Goal: Information Seeking & Learning: Learn about a topic

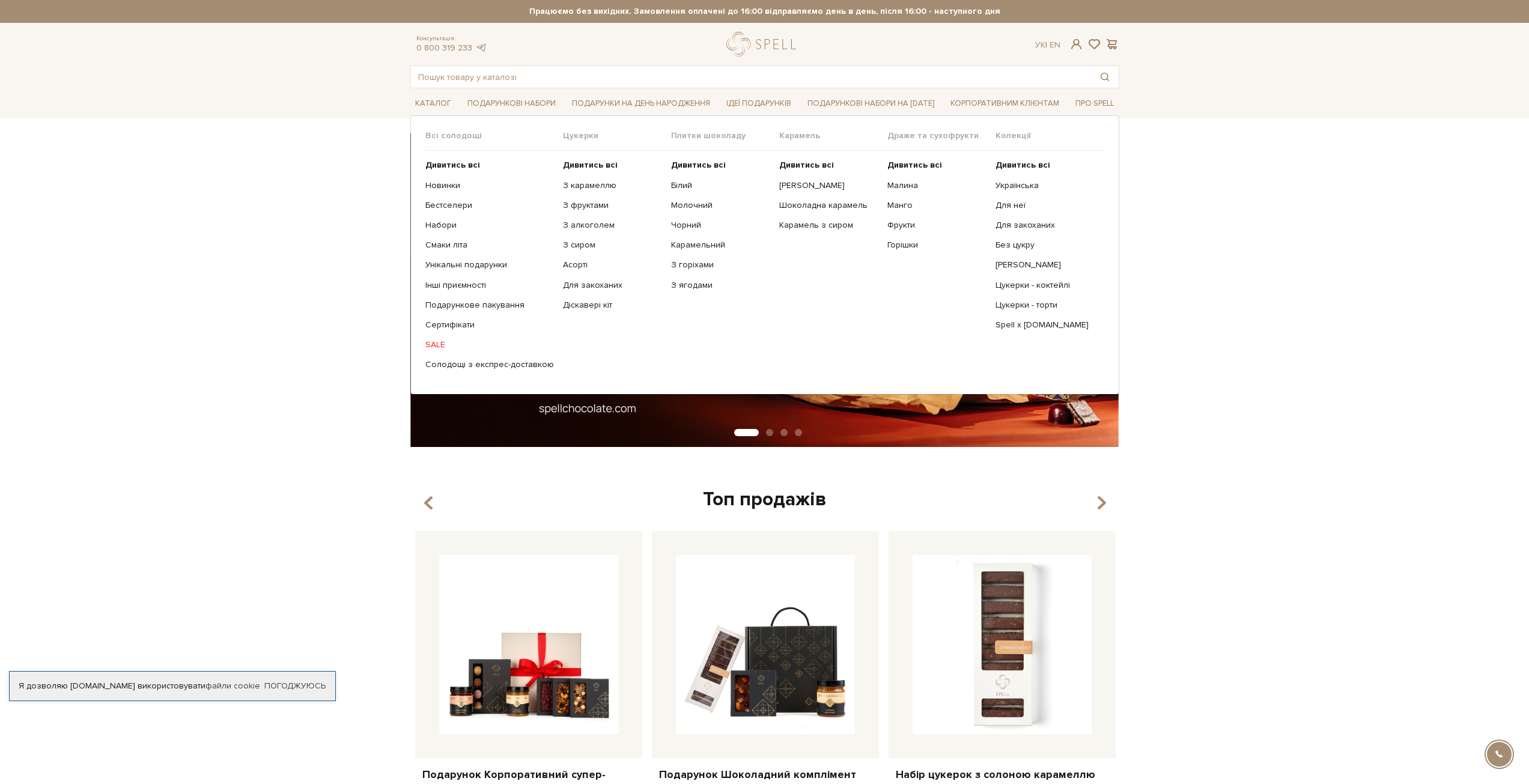
drag, startPoint x: 437, startPoint y: 222, endPoint x: 437, endPoint y: 233, distance: 11.0
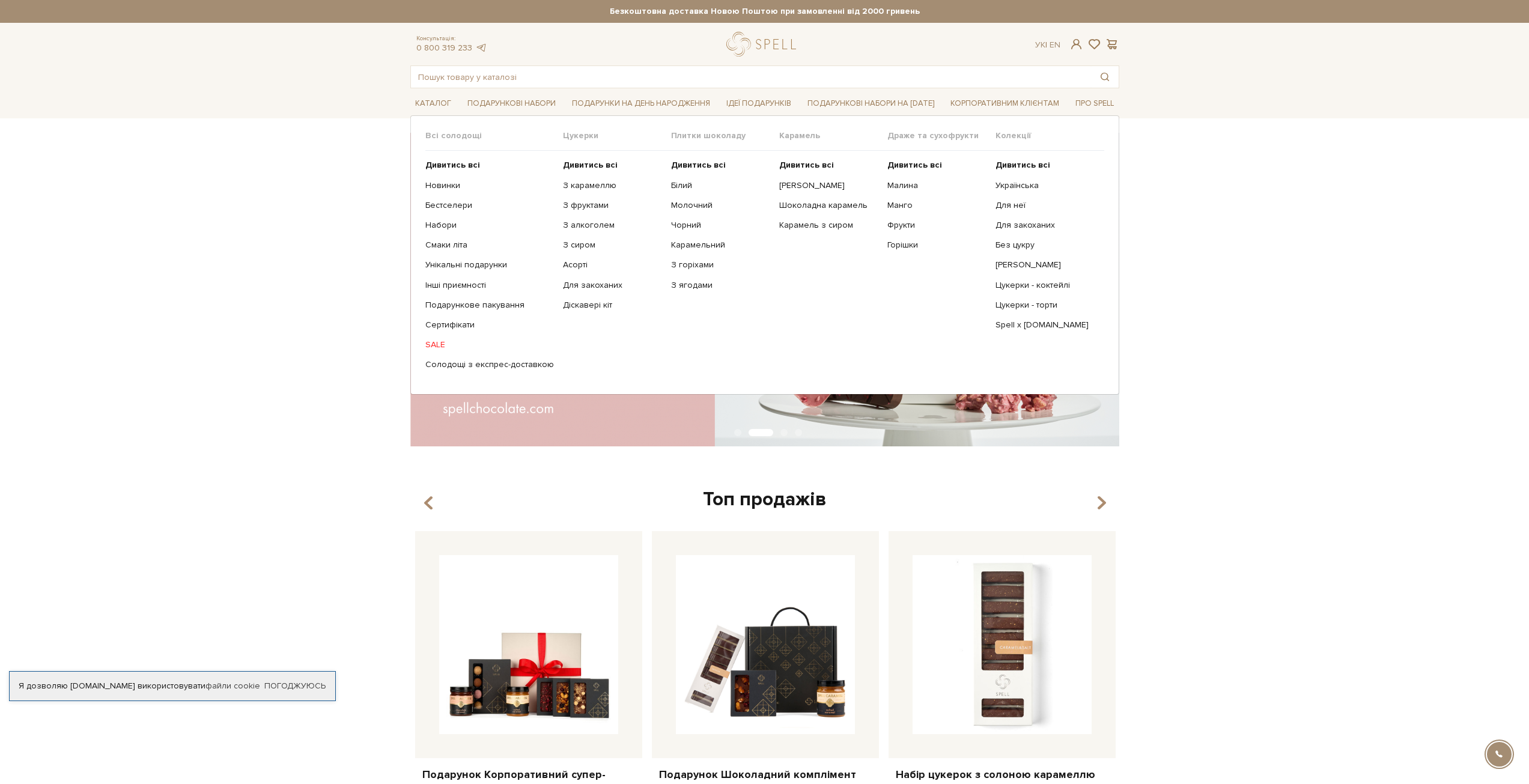
click at [694, 138] on span "Плитки шоколаду" at bounding box center [724, 135] width 108 height 11
click at [688, 171] on link "Дивитись всі" at bounding box center [720, 165] width 99 height 11
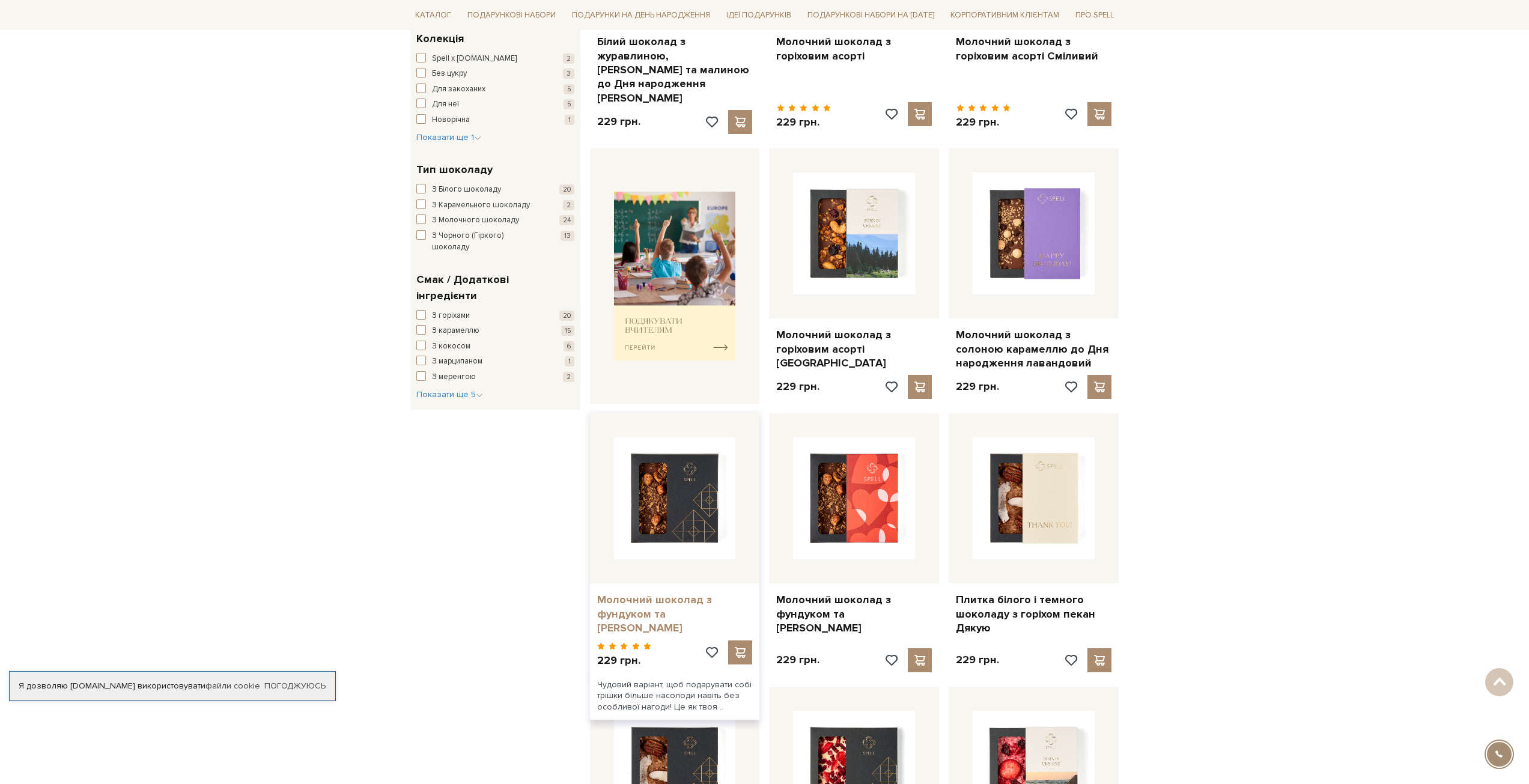
scroll to position [481, 0]
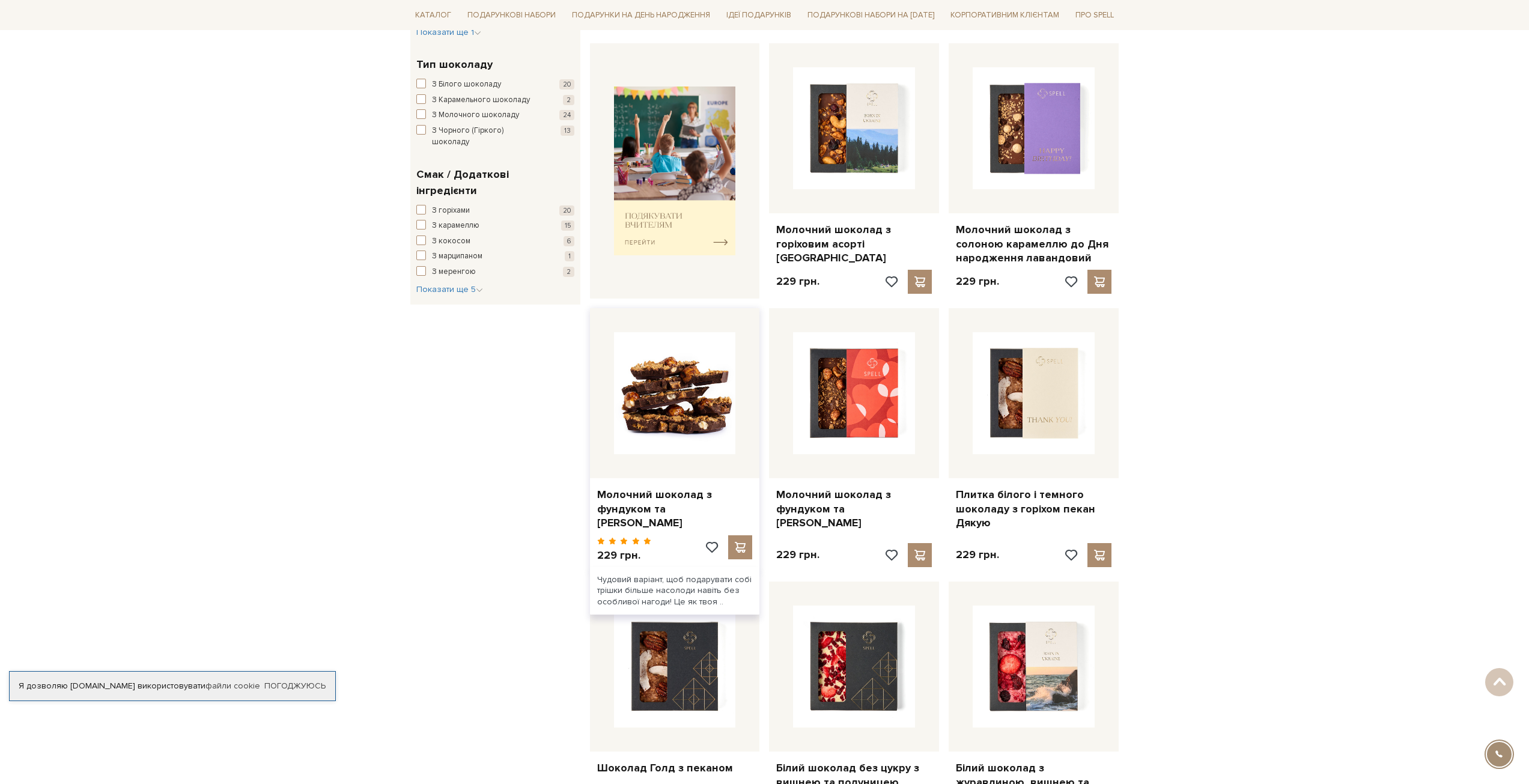
click at [708, 409] on img at bounding box center [675, 393] width 122 height 122
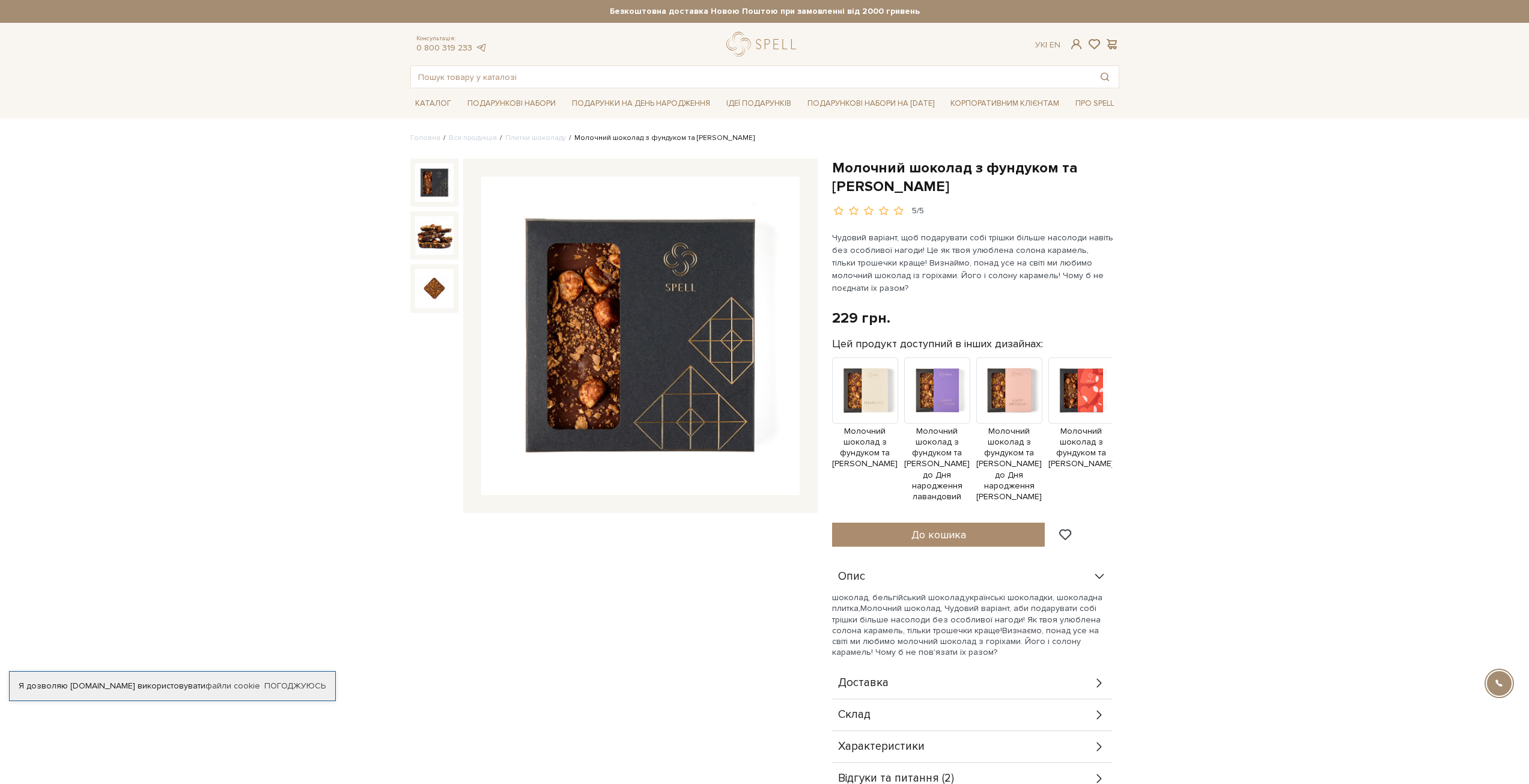
click at [612, 401] on img at bounding box center [640, 336] width 318 height 318
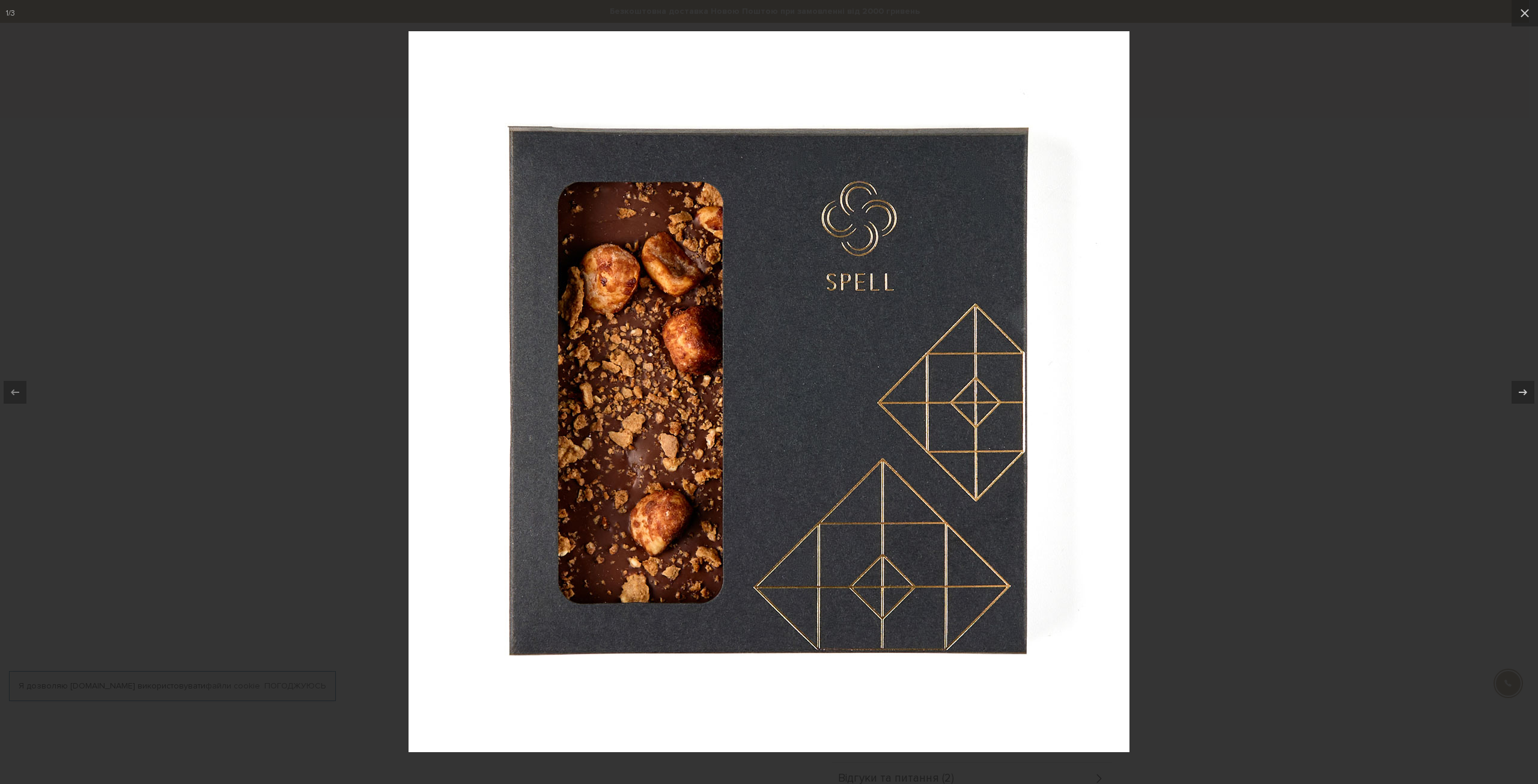
click at [1378, 307] on div at bounding box center [769, 392] width 1538 height 784
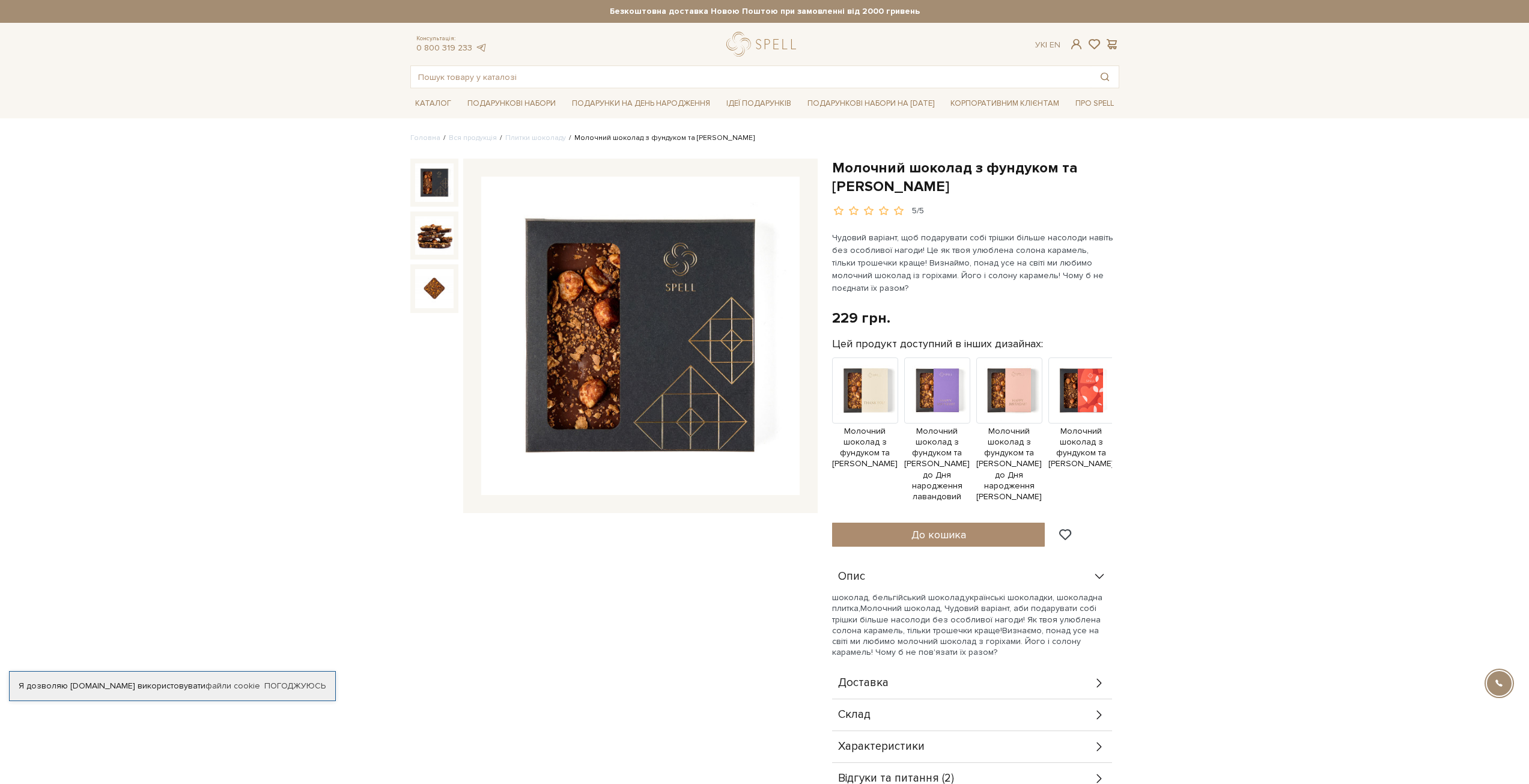
click at [1014, 632] on p "шоколад, бельгійський шоколад,українські шоколадки, шоколадна плитка,Молочний ш…" at bounding box center [972, 625] width 280 height 66
click at [1092, 582] on icon at bounding box center [1099, 576] width 13 height 13
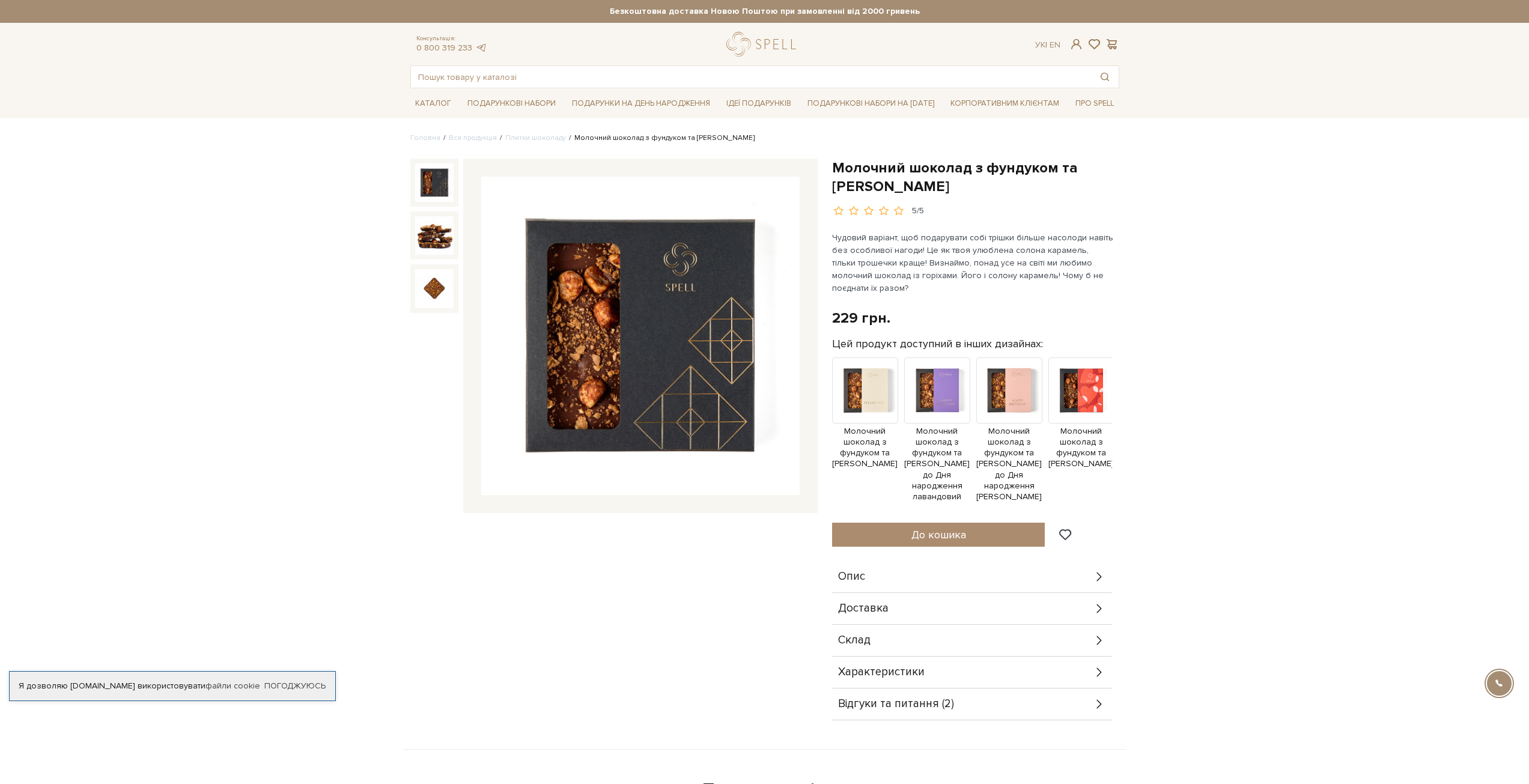
click at [1092, 582] on icon at bounding box center [1099, 576] width 13 height 13
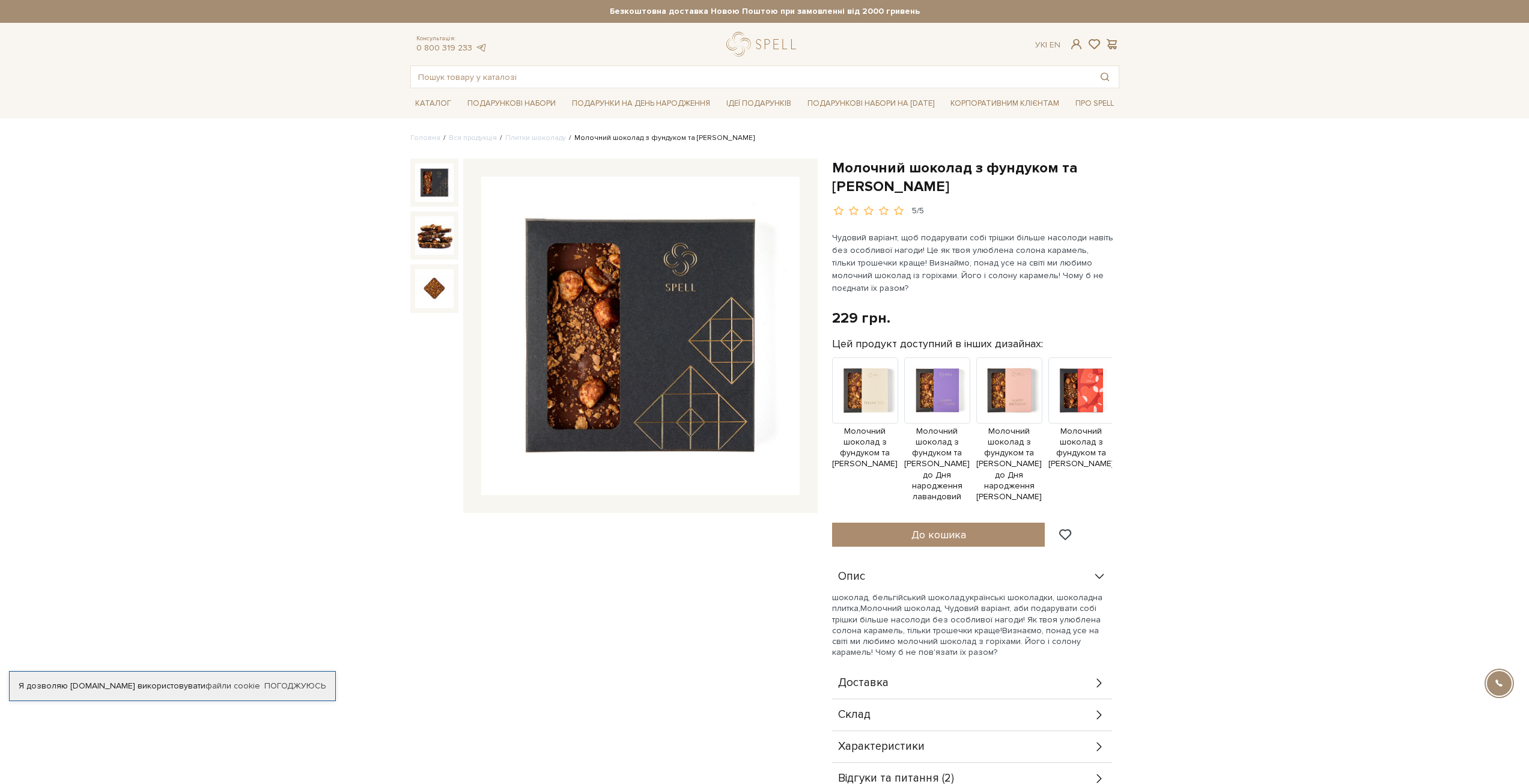
click at [1093, 582] on icon at bounding box center [1099, 576] width 13 height 13
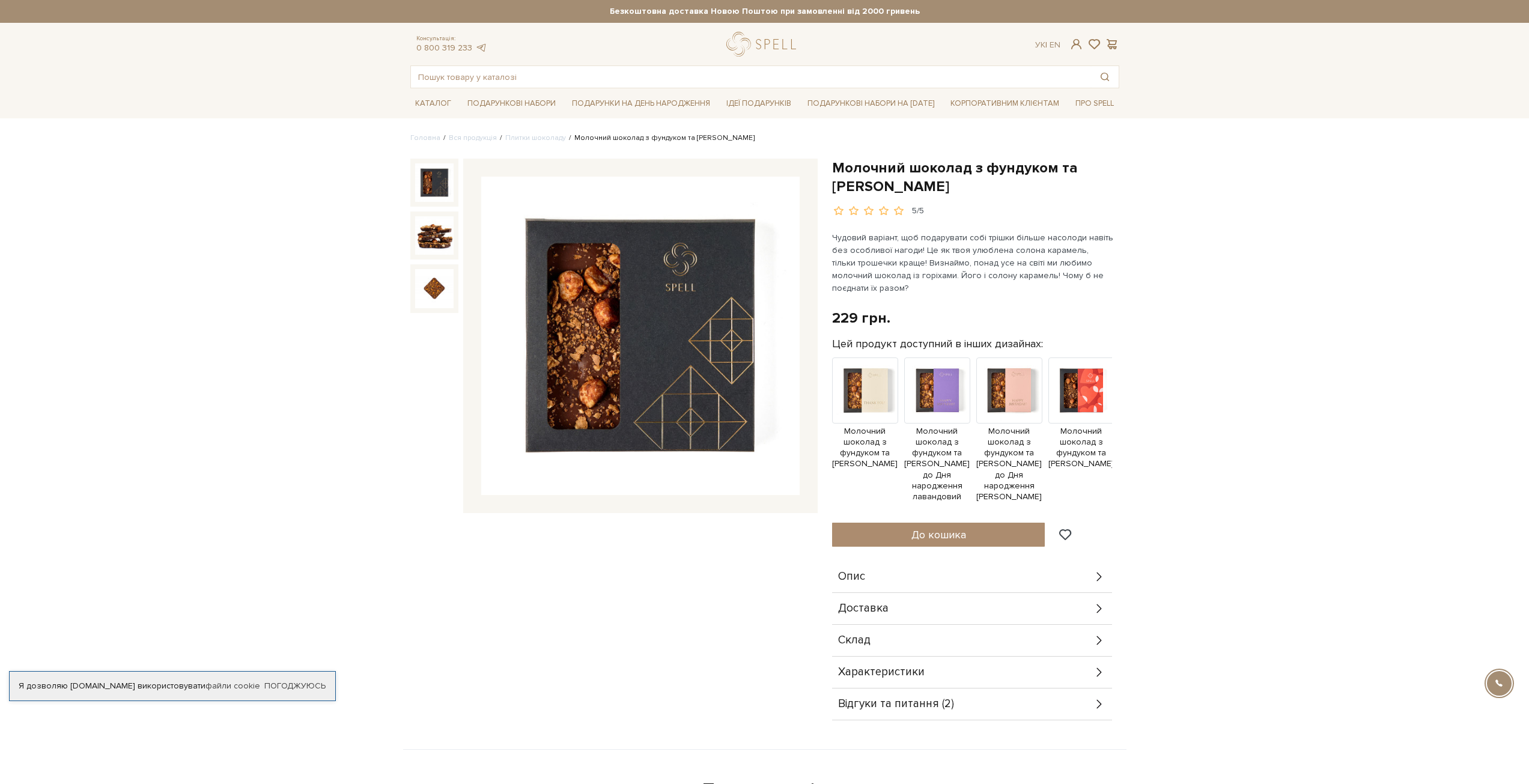
click at [1099, 607] on icon at bounding box center [1099, 609] width 13 height 13
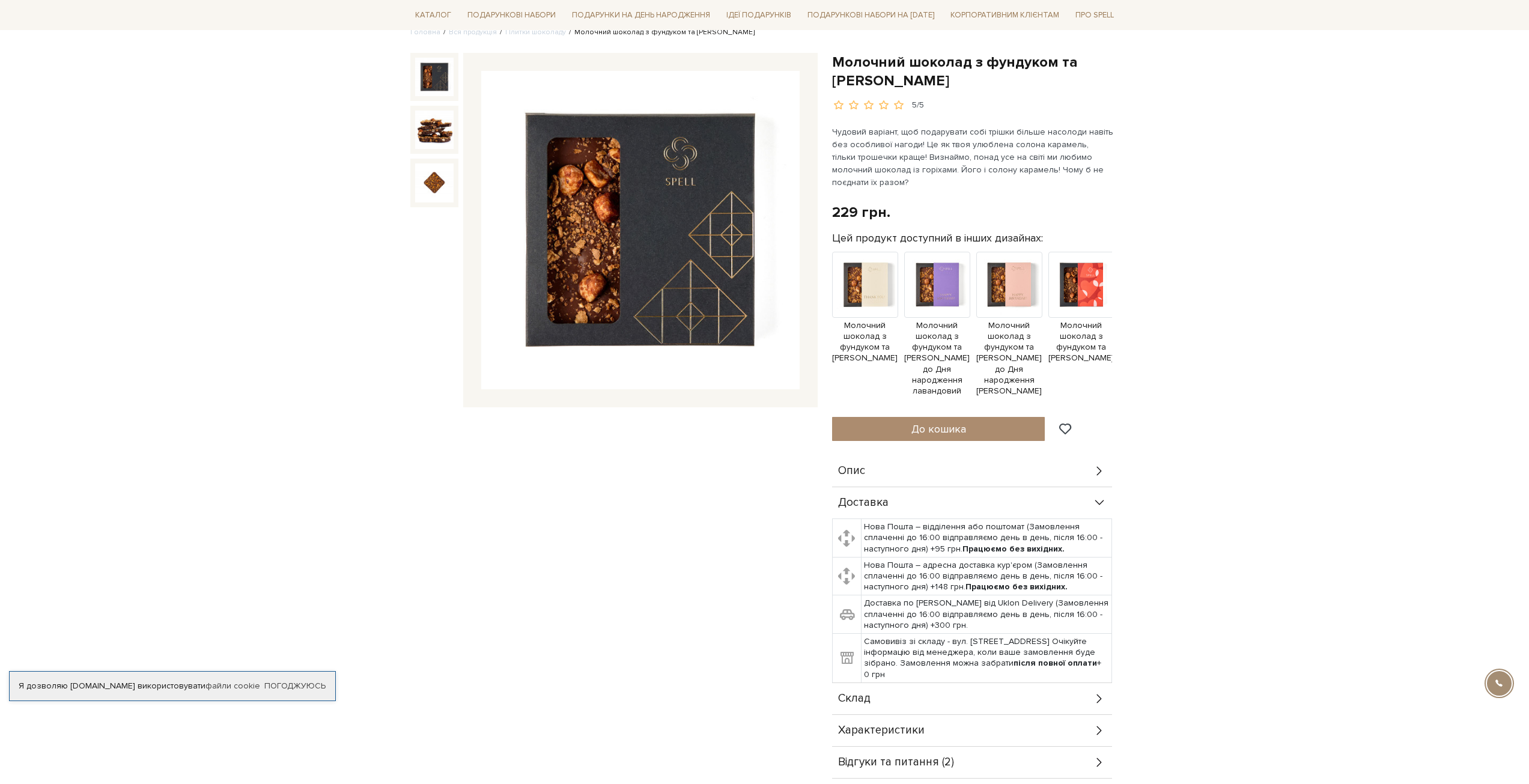
scroll to position [120, 0]
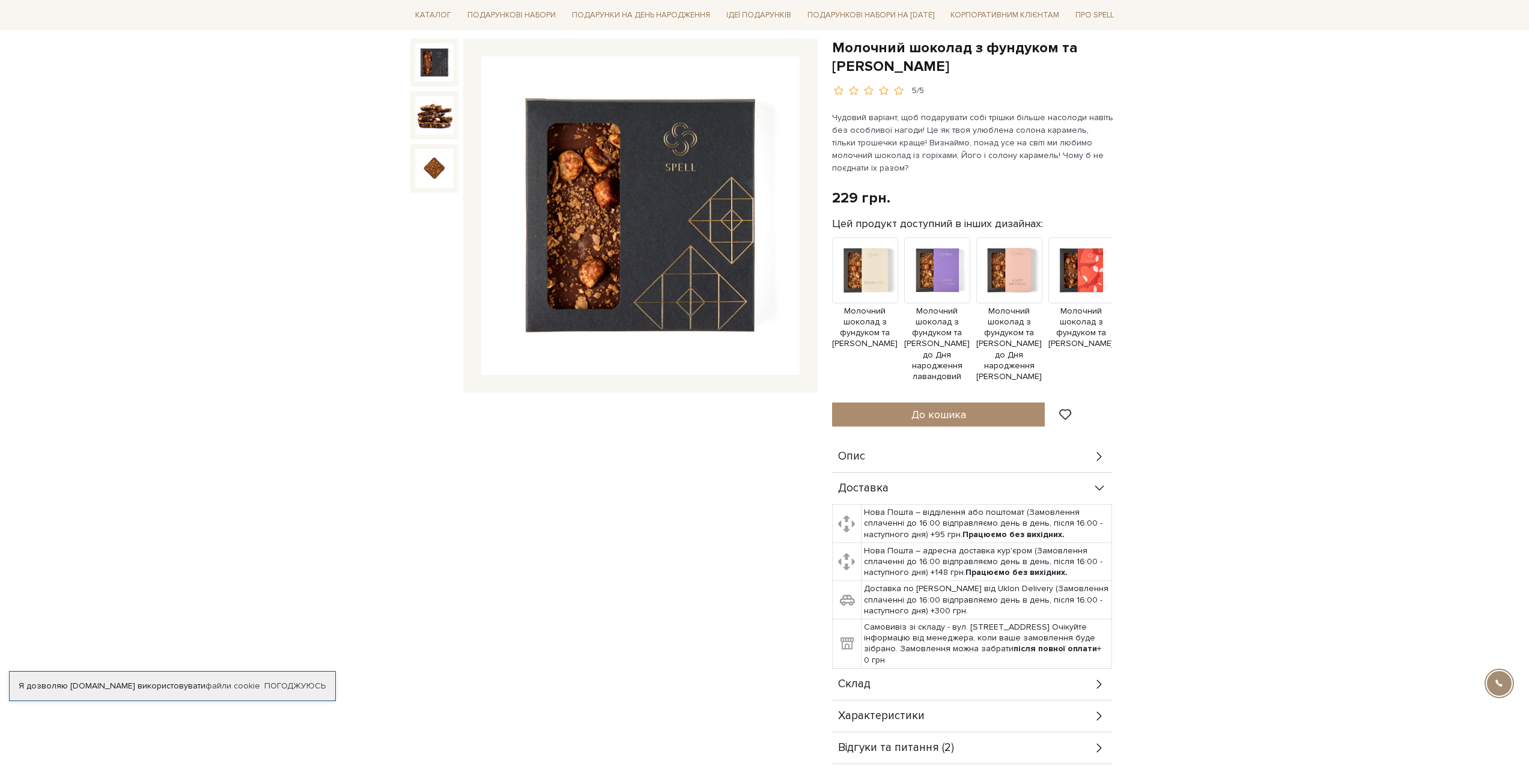
click at [1106, 497] on div "Доставка" at bounding box center [972, 488] width 280 height 31
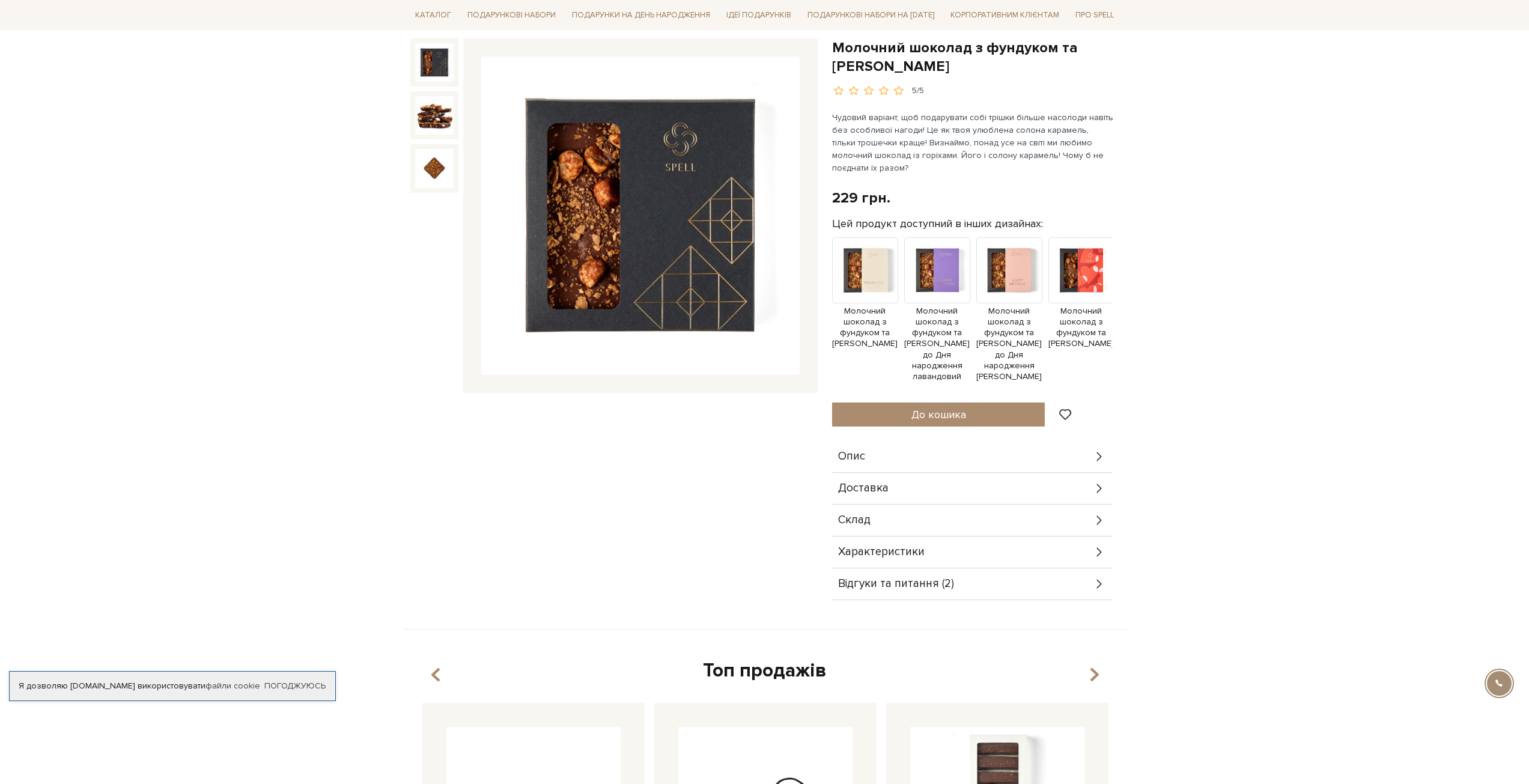
click at [1088, 529] on div "Склад" at bounding box center [972, 520] width 280 height 31
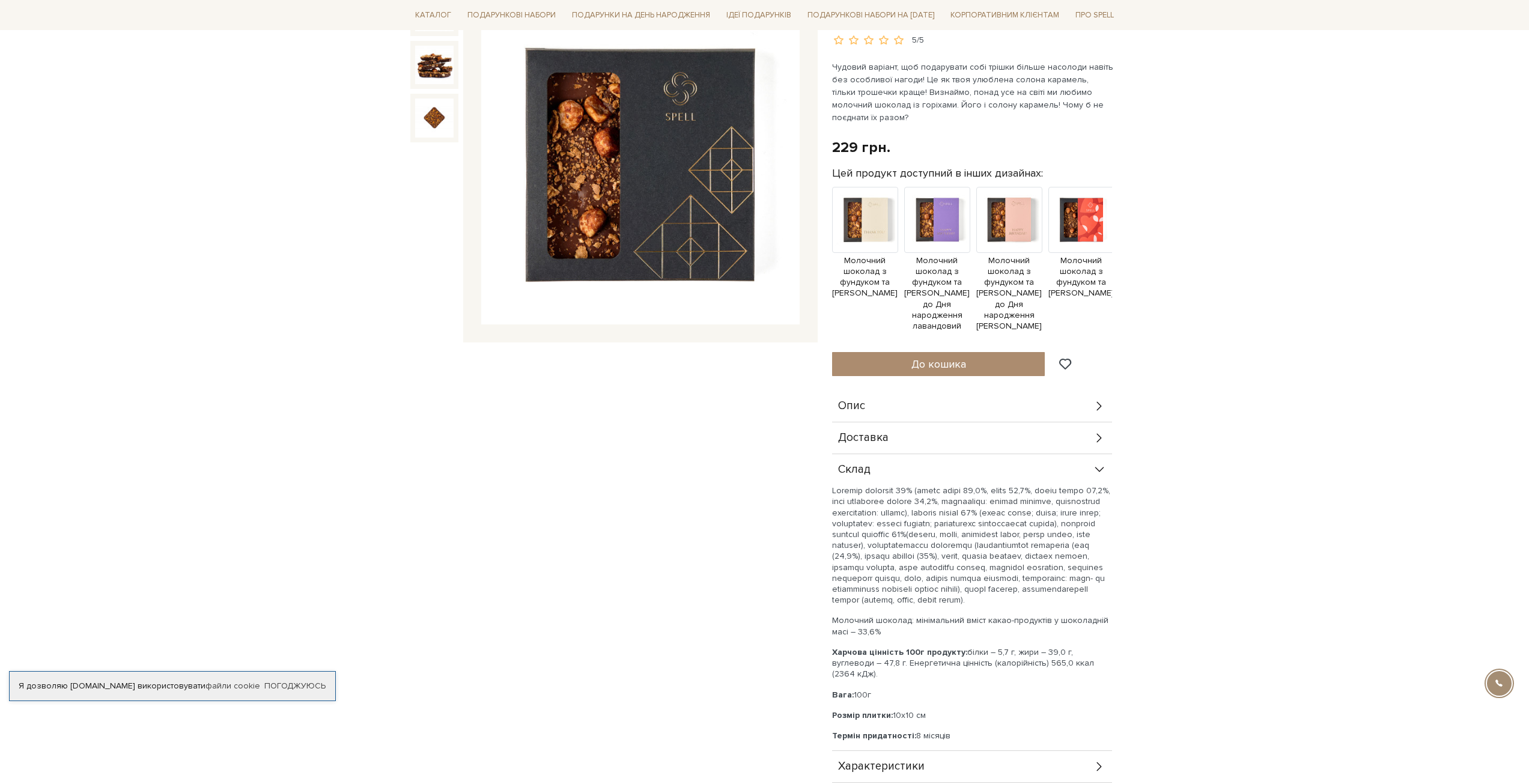
scroll to position [174, 0]
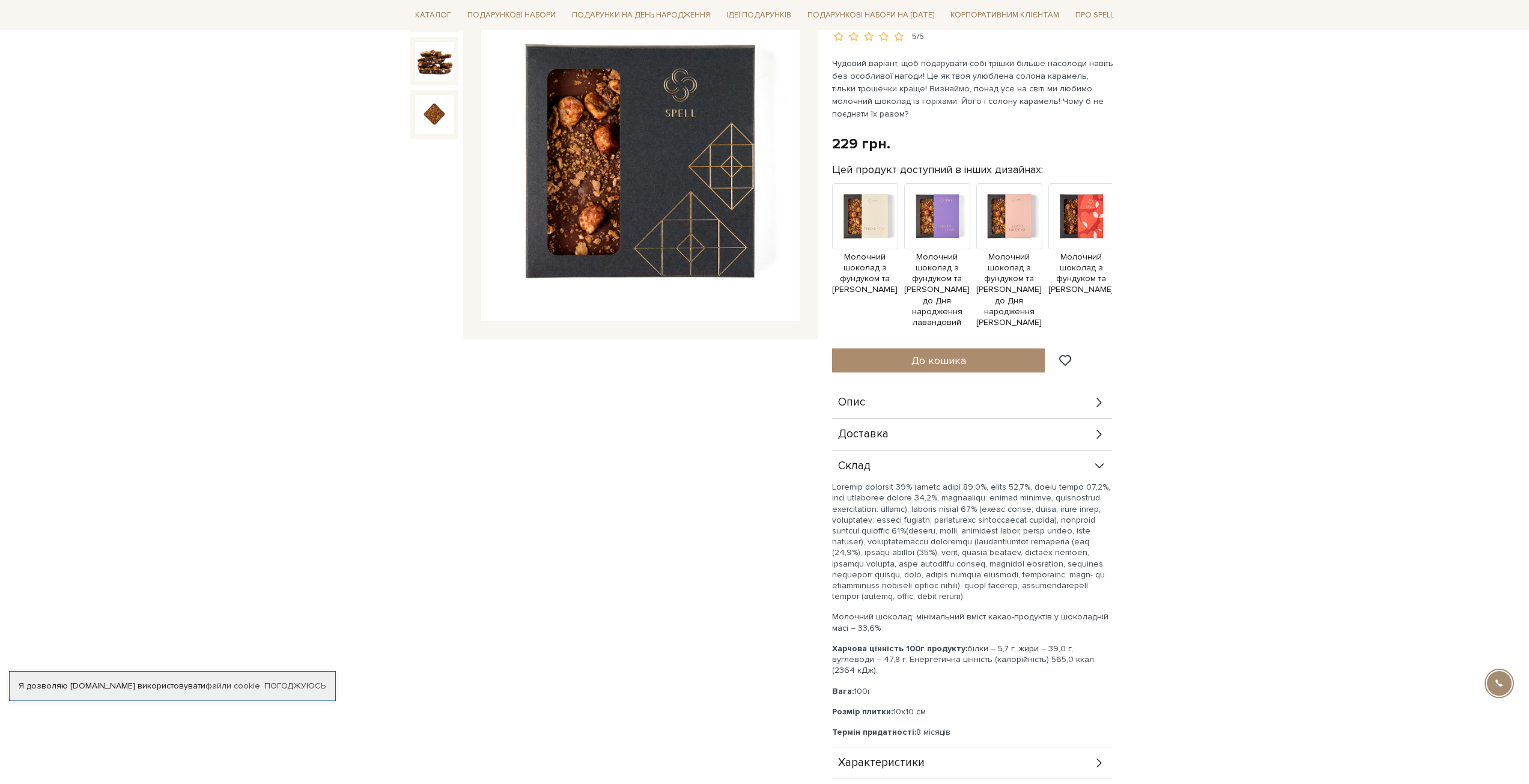
click at [1109, 463] on div "Склад" at bounding box center [972, 466] width 280 height 31
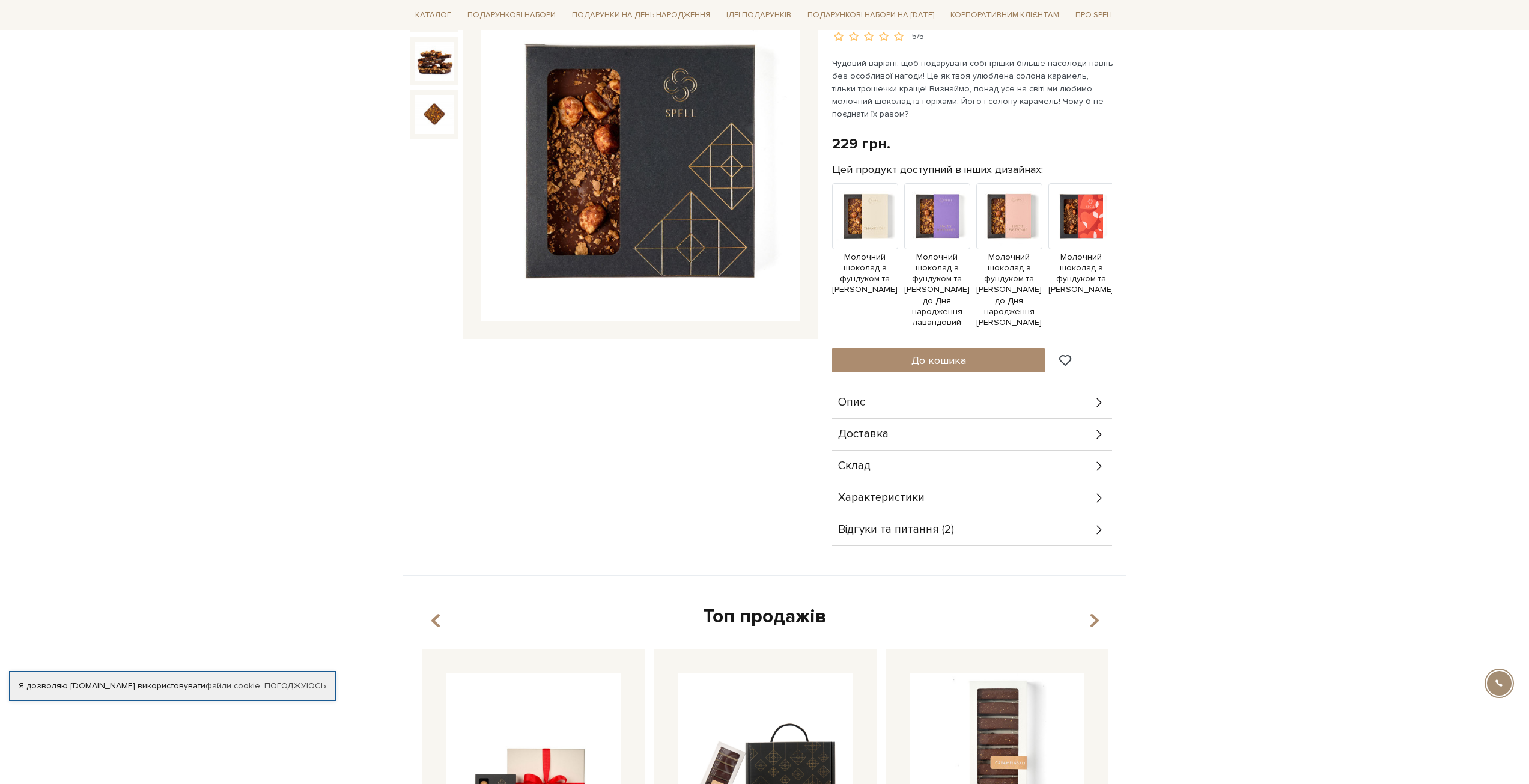
click at [1095, 501] on icon at bounding box center [1099, 498] width 13 height 13
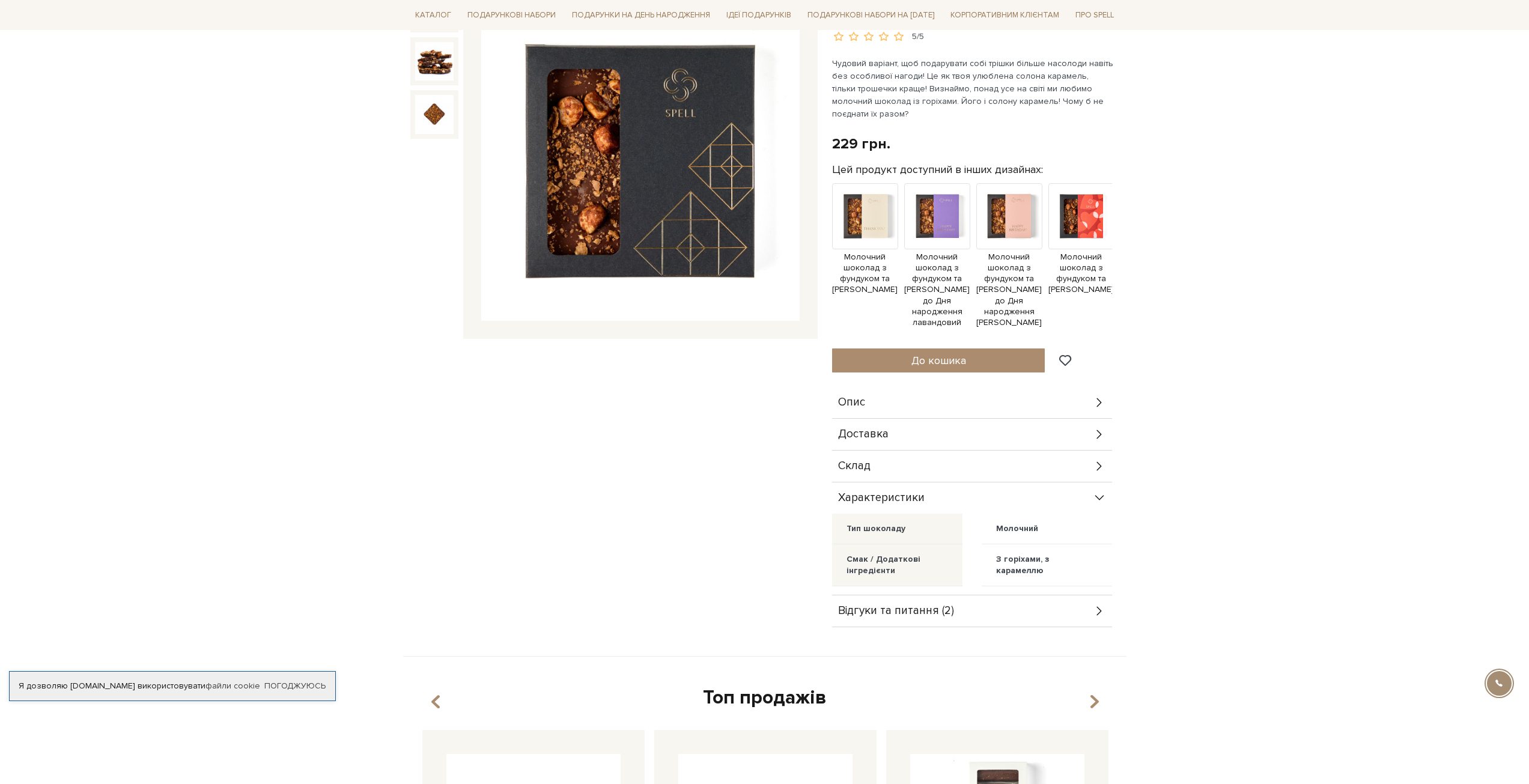
click at [1103, 511] on div "Характеристики" at bounding box center [972, 498] width 280 height 31
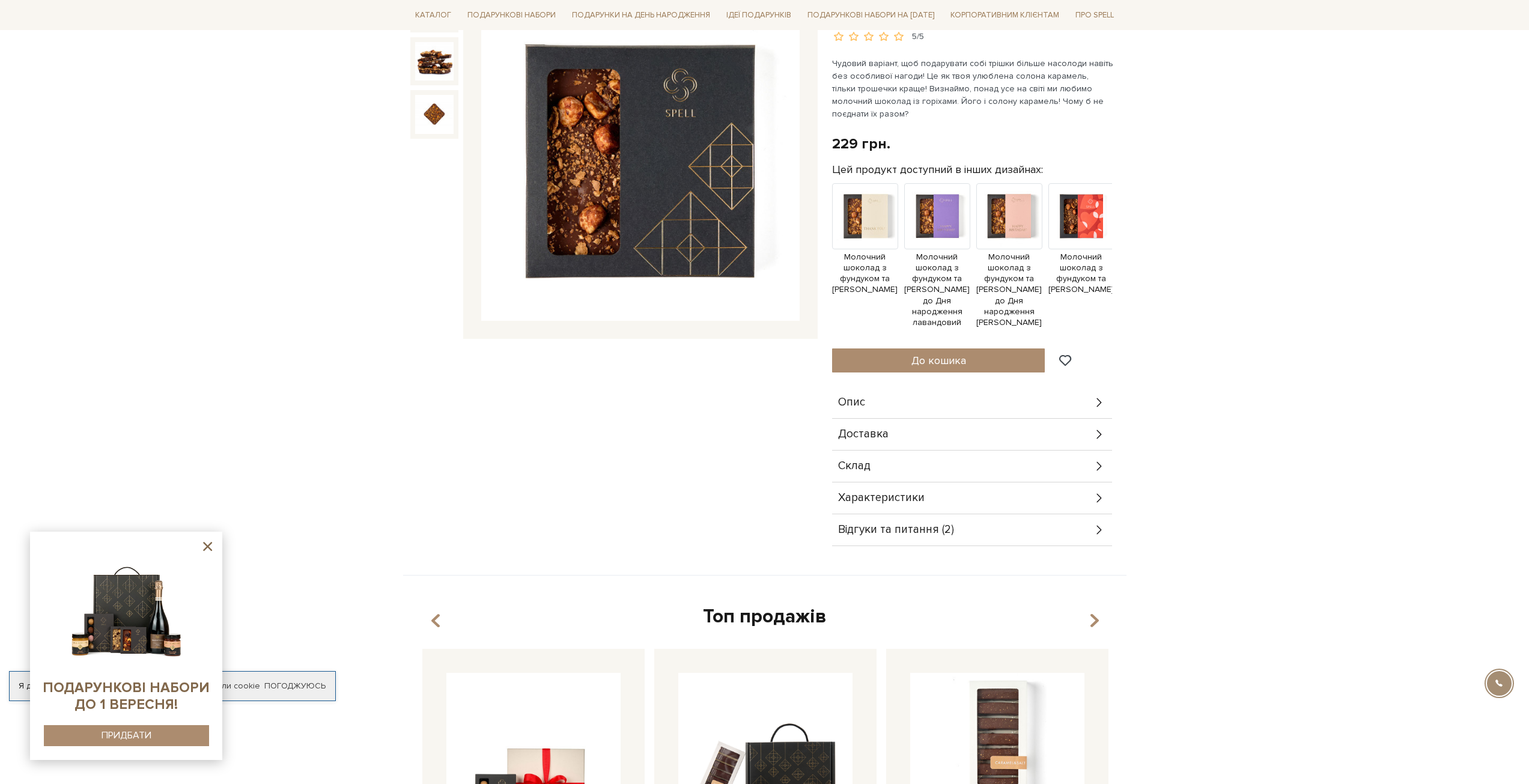
drag, startPoint x: 1104, startPoint y: 519, endPoint x: 1115, endPoint y: 514, distance: 12.1
click at [1113, 515] on div "Опис шоколад, бельгійський шоколад,українські шоколадки, шоколадна плитка,Молоч…" at bounding box center [975, 466] width 287 height 159
click at [1095, 531] on icon at bounding box center [1099, 530] width 13 height 13
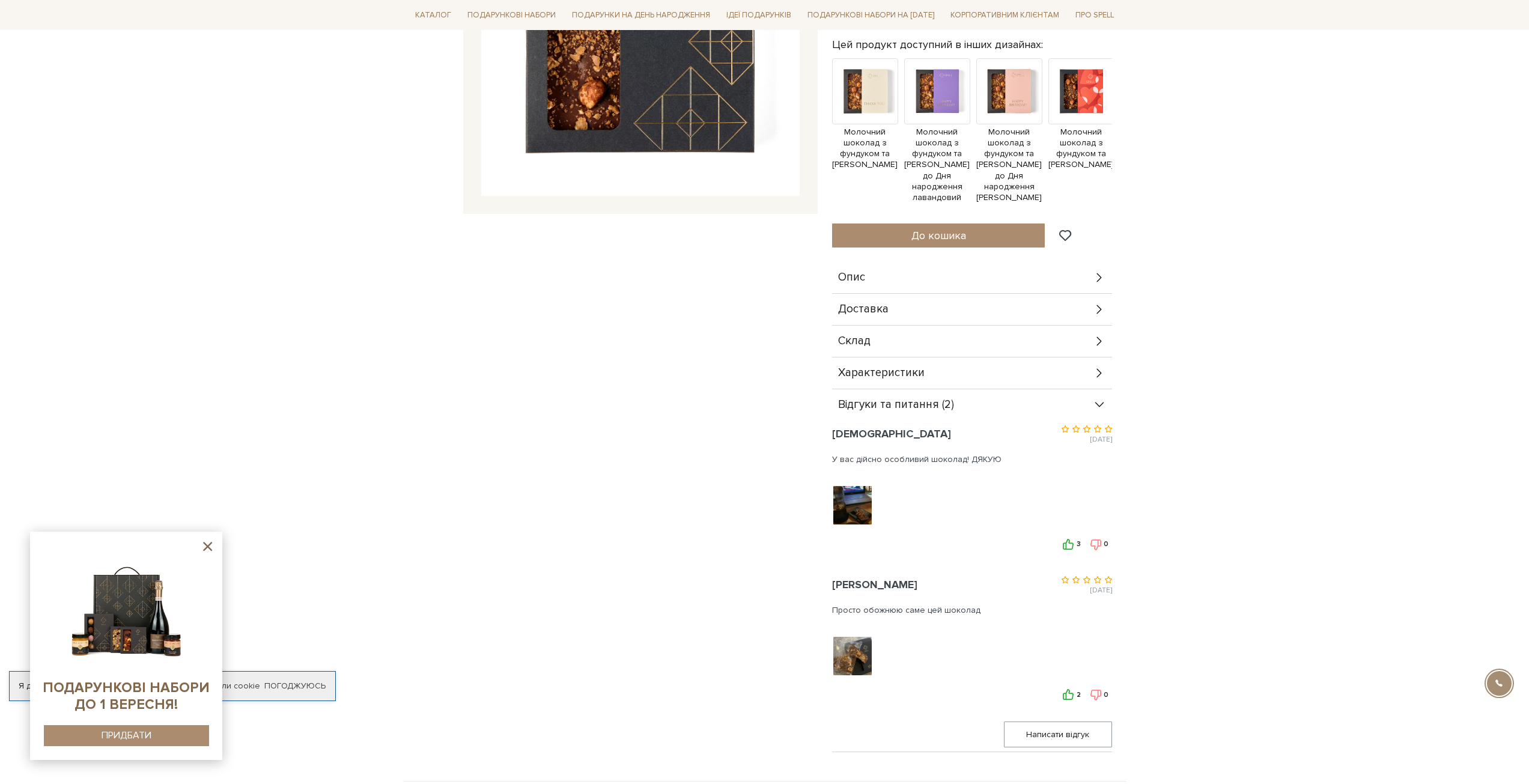
scroll to position [354, 0]
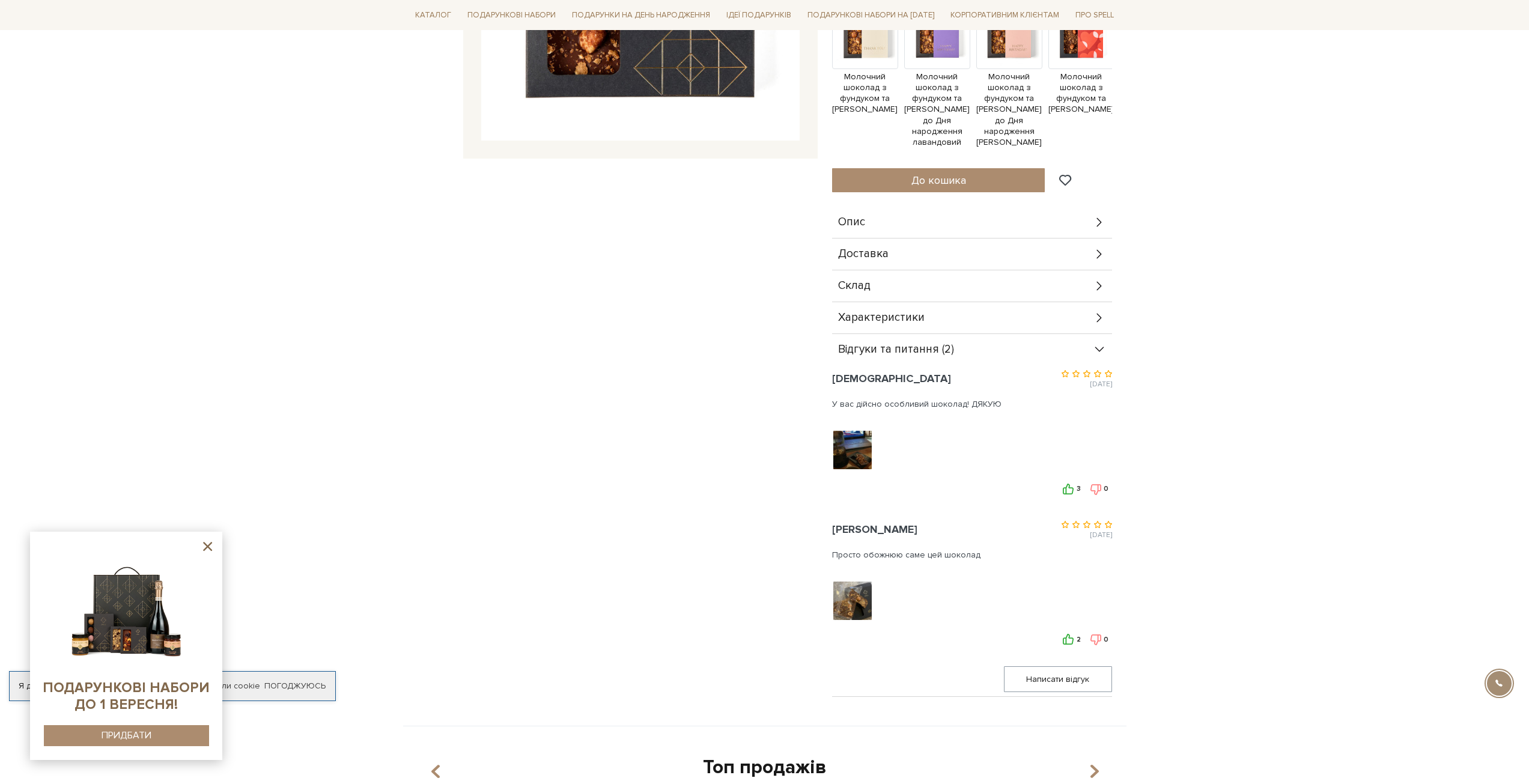
click at [1110, 341] on div "Відгуки та питання (2)" at bounding box center [972, 350] width 280 height 31
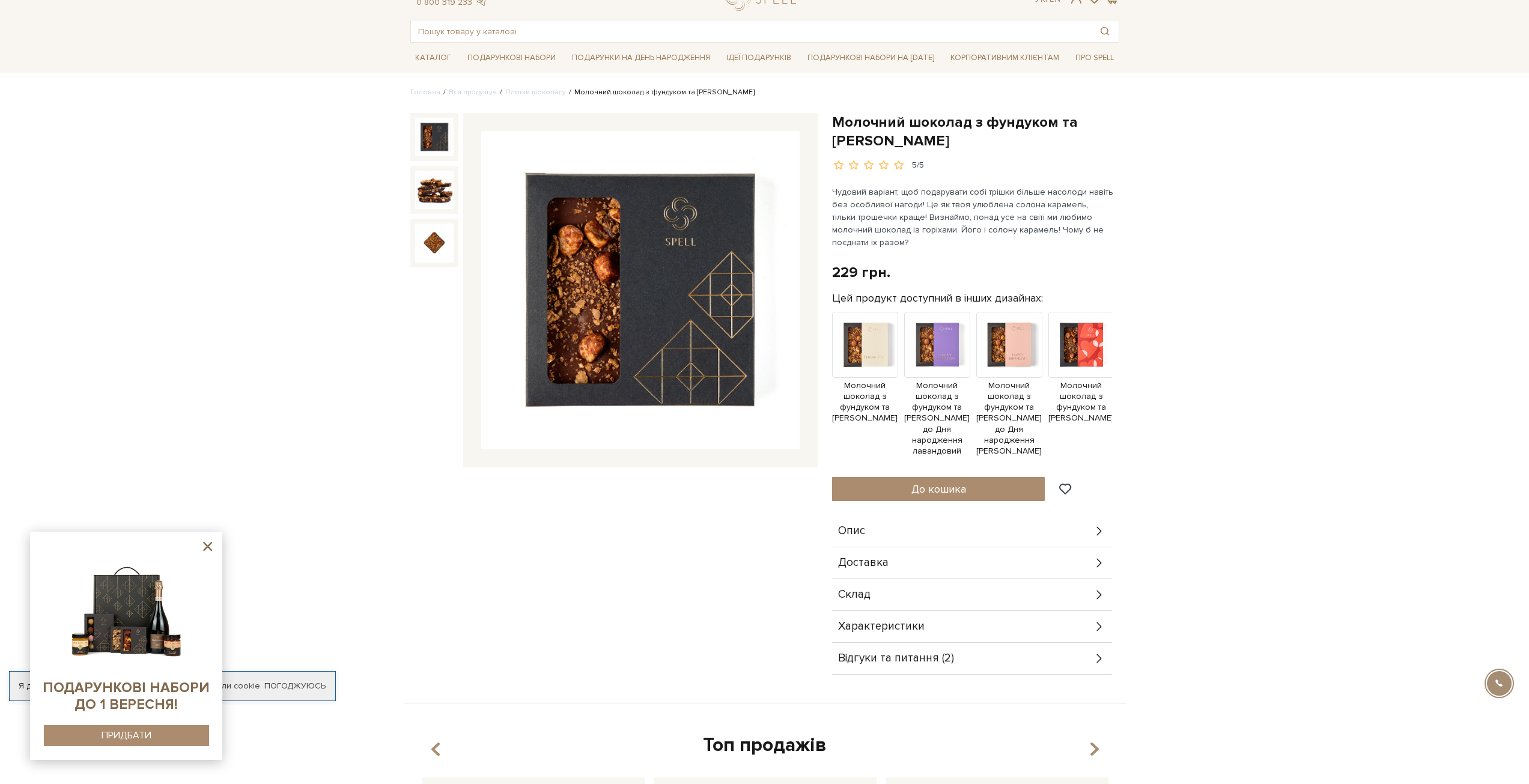
scroll to position [0, 0]
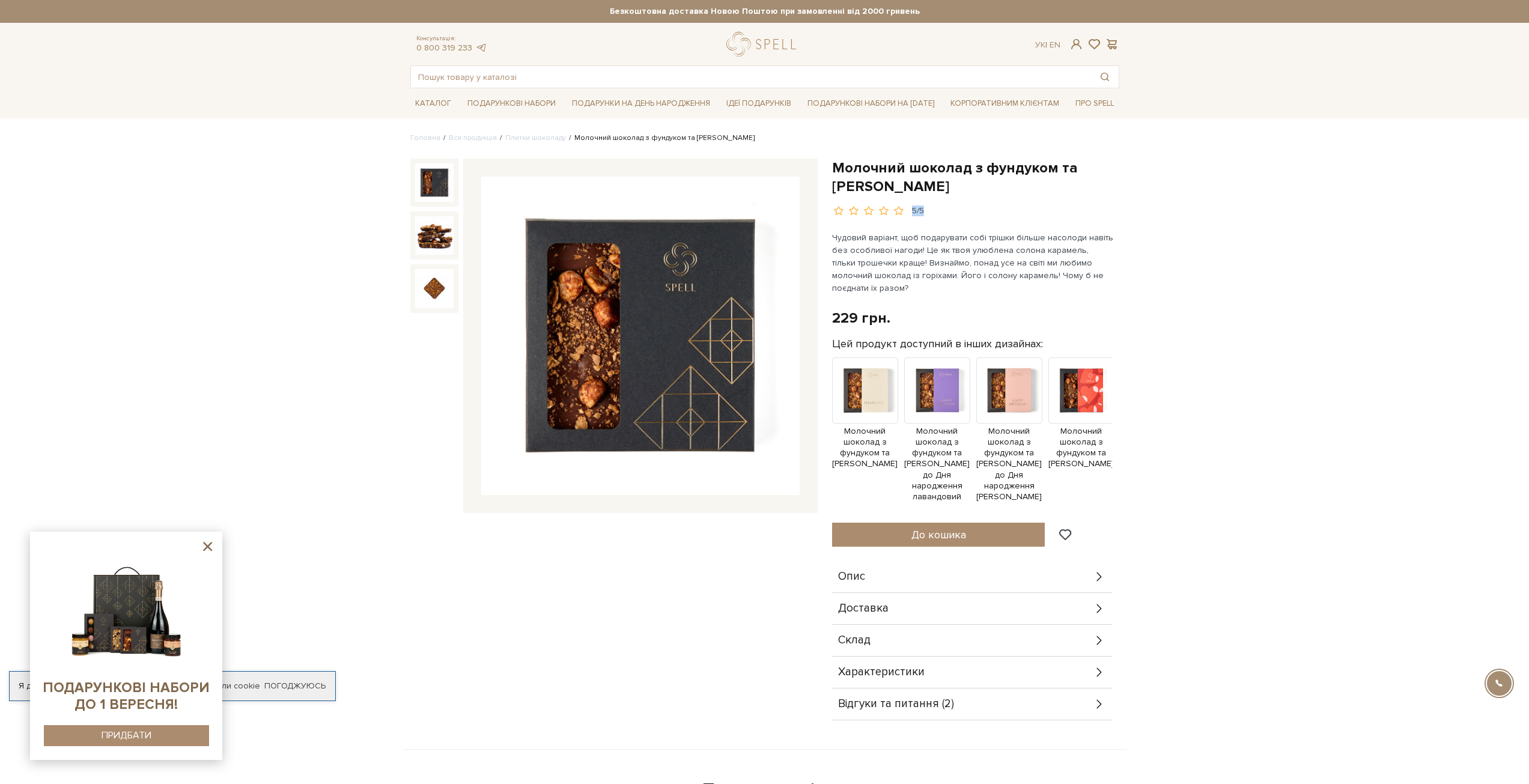
drag, startPoint x: 908, startPoint y: 215, endPoint x: 935, endPoint y: 214, distance: 27.0
click at [933, 214] on div "5/5" at bounding box center [975, 211] width 287 height 12
click at [935, 214] on div "5/5" at bounding box center [975, 211] width 287 height 12
drag, startPoint x: 986, startPoint y: 191, endPoint x: 834, endPoint y: 168, distance: 153.7
click at [834, 168] on h1 "Молочний шоколад з фундуком та [PERSON_NAME]" at bounding box center [975, 177] width 287 height 38
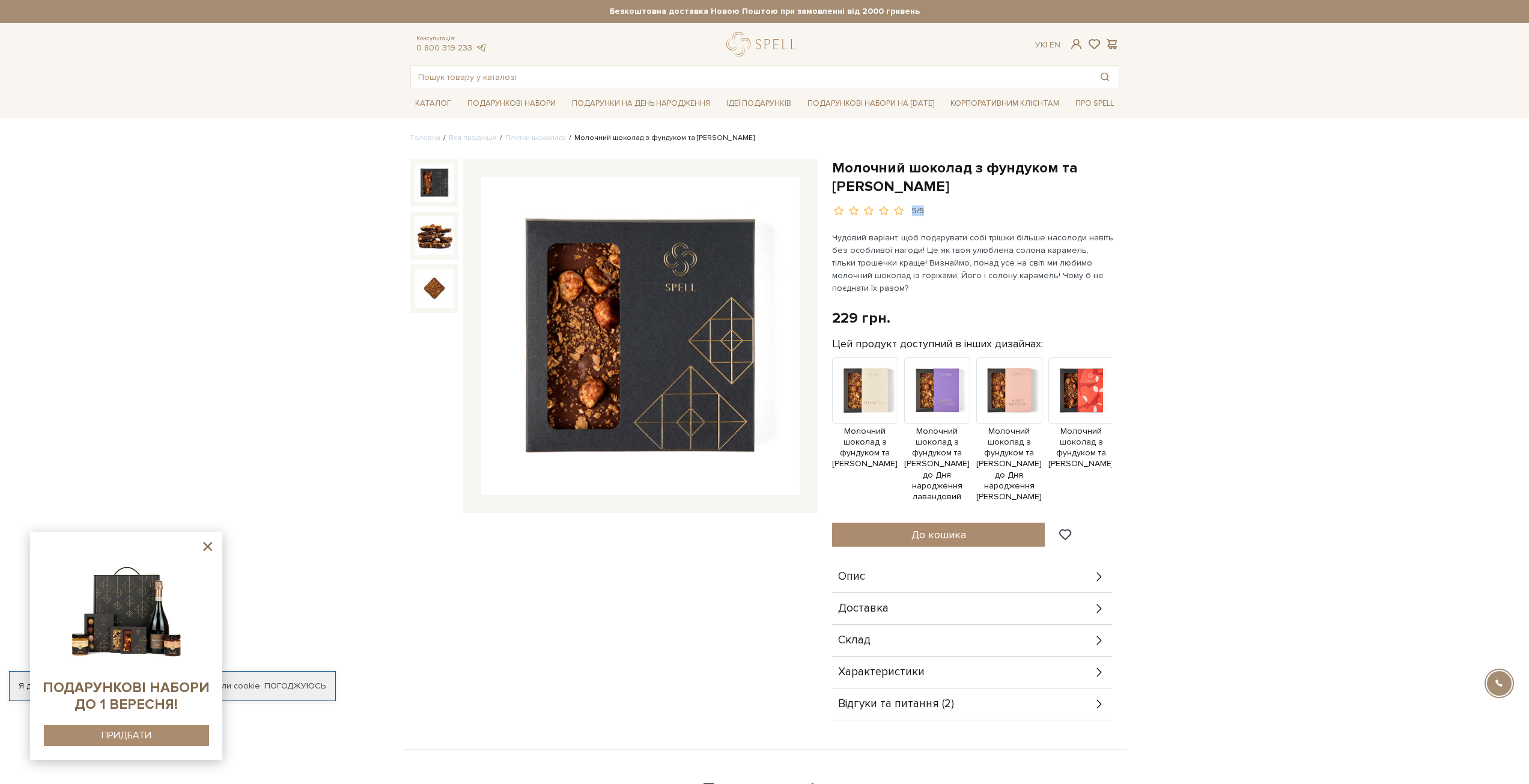
click at [834, 168] on h1 "Молочний шоколад з фундуком та [PERSON_NAME]" at bounding box center [975, 177] width 287 height 38
drag, startPoint x: 834, startPoint y: 168, endPoint x: 981, endPoint y: 178, distance: 147.3
click at [981, 178] on h1 "Молочний шоколад з фундуком та [PERSON_NAME]" at bounding box center [975, 177] width 287 height 38
drag, startPoint x: 981, startPoint y: 178, endPoint x: 997, endPoint y: 189, distance: 19.4
click at [981, 180] on h1 "Молочний шоколад з фундуком та [PERSON_NAME]" at bounding box center [975, 177] width 287 height 38
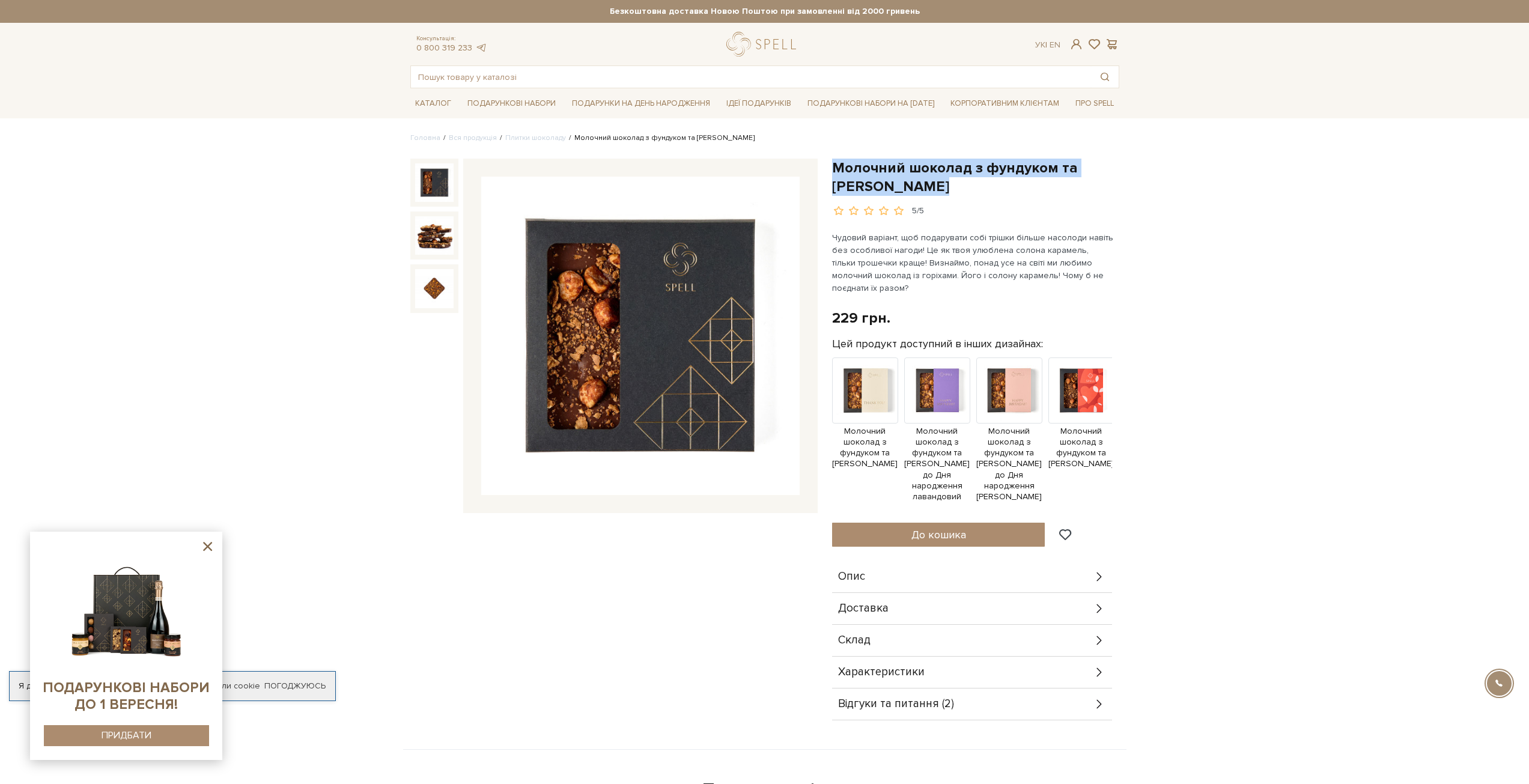
click at [997, 189] on h1 "Молочний шоколад з фундуком та [PERSON_NAME]" at bounding box center [975, 177] width 287 height 38
drag, startPoint x: 997, startPoint y: 189, endPoint x: 876, endPoint y: 168, distance: 122.8
click at [876, 168] on h1 "Молочний шоколад з фундуком та [PERSON_NAME]" at bounding box center [975, 177] width 287 height 38
drag, startPoint x: 855, startPoint y: 166, endPoint x: 970, endPoint y: 183, distance: 116.2
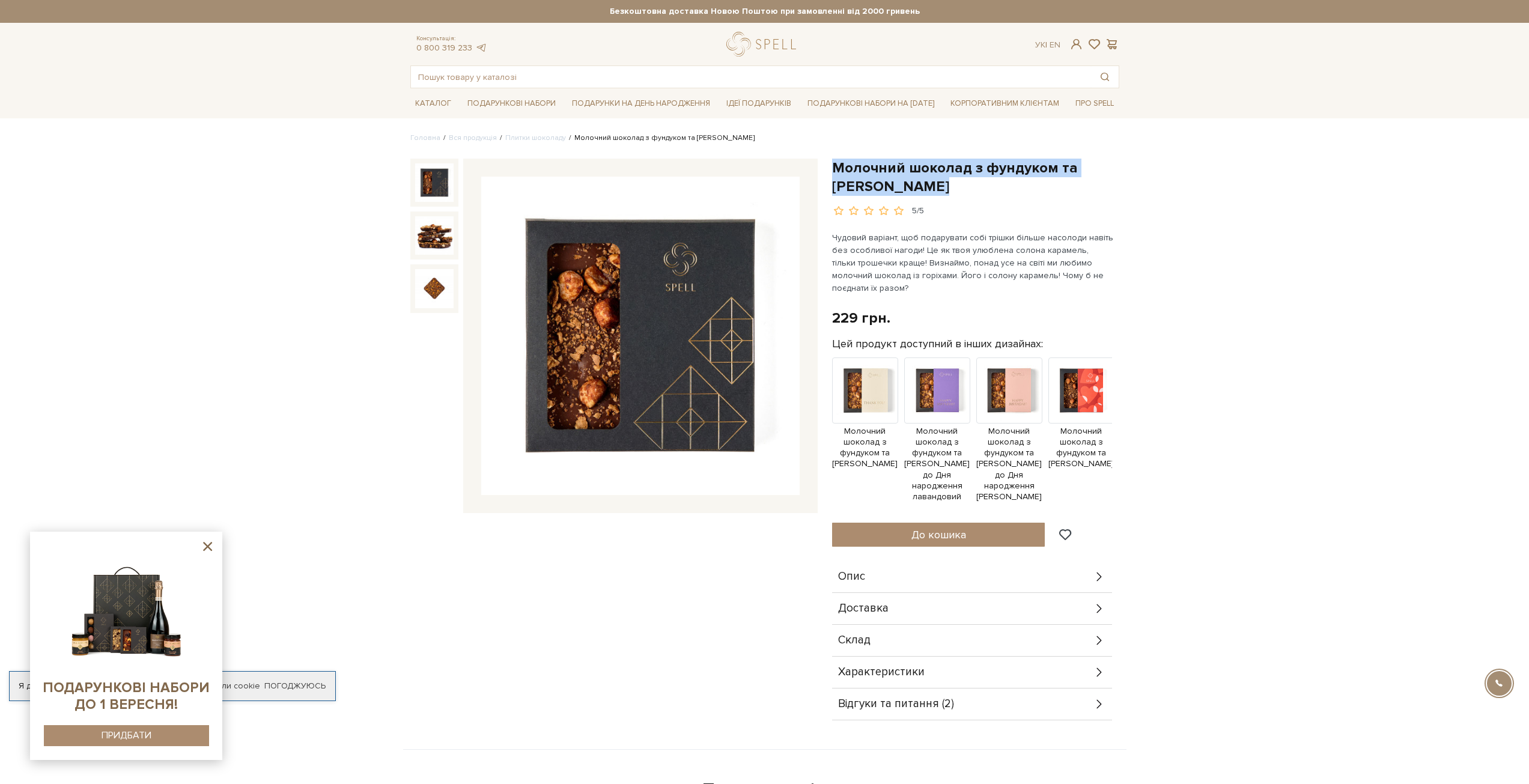
click at [970, 183] on h1 "Молочний шоколад з фундуком та [PERSON_NAME]" at bounding box center [975, 177] width 287 height 38
drag, startPoint x: 985, startPoint y: 188, endPoint x: 830, endPoint y: 153, distance: 158.9
click at [830, 153] on div "Головна Вся продукція Плитки шоколаду Молочний шоколад з фундуком та солоною ка…" at bounding box center [764, 654] width 723 height 1042
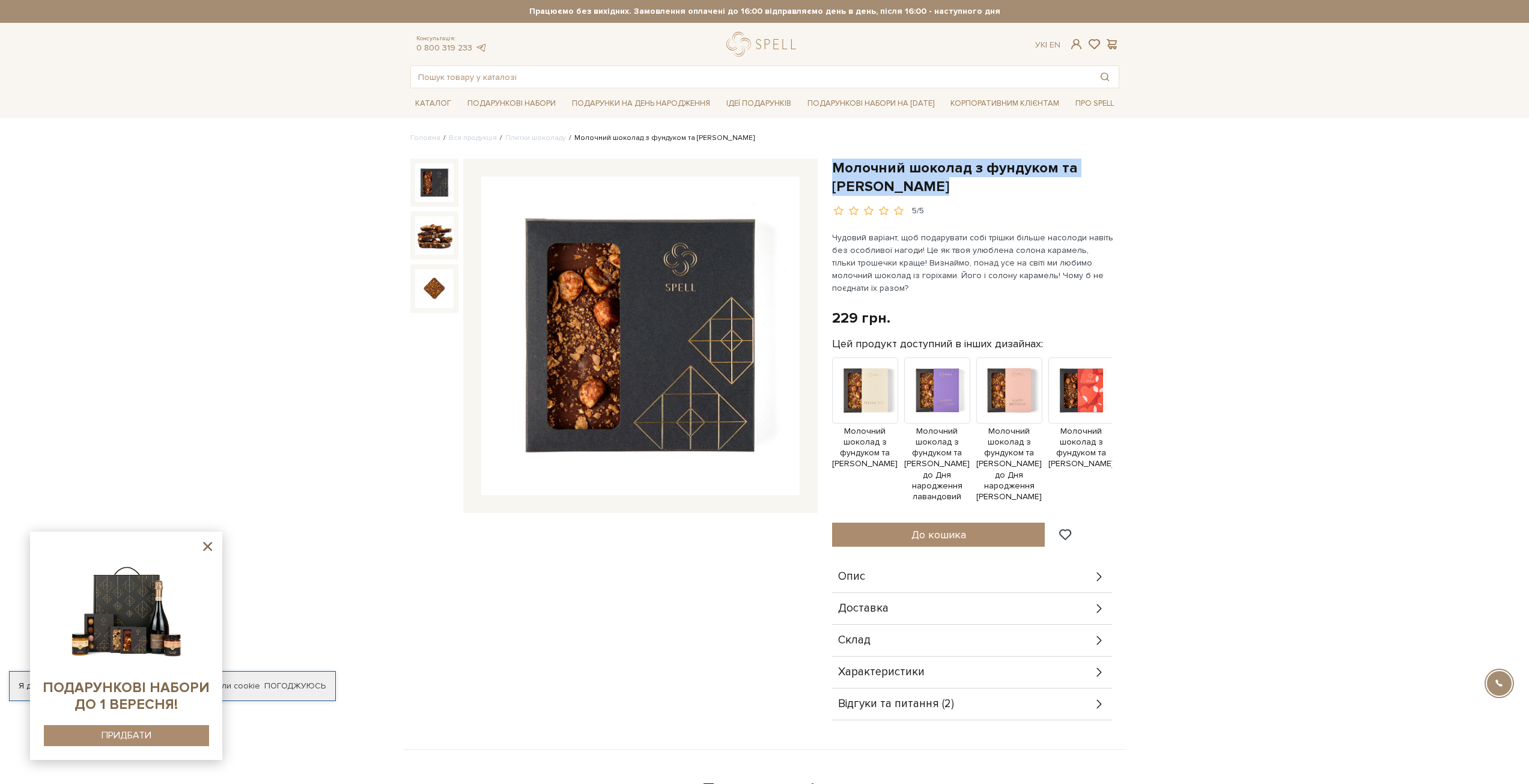
drag, startPoint x: 835, startPoint y: 157, endPoint x: 975, endPoint y: 188, distance: 143.4
click at [975, 188] on div "Головна Вся продукція Плитки шоколаду Молочний шоколад з фундуком та солоною ка…" at bounding box center [764, 654] width 723 height 1042
click at [975, 188] on h1 "Молочний шоколад з фундуком та [PERSON_NAME]" at bounding box center [975, 177] width 287 height 38
drag, startPoint x: 975, startPoint y: 188, endPoint x: 837, endPoint y: 172, distance: 138.9
click at [837, 172] on h1 "Молочний шоколад з фундуком та [PERSON_NAME]" at bounding box center [975, 177] width 287 height 38
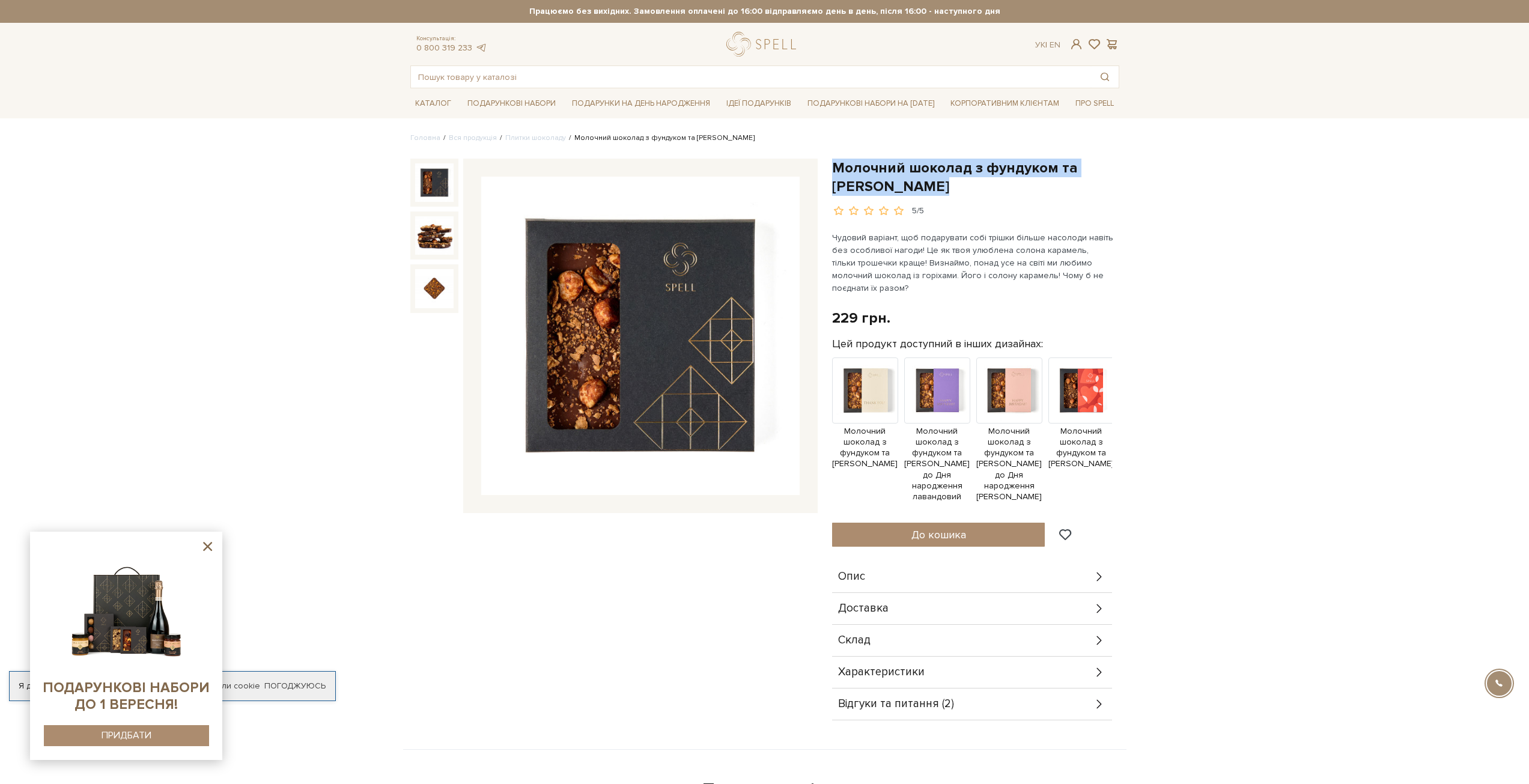
click at [837, 172] on h1 "Молочний шоколад з фундуком та [PERSON_NAME]" at bounding box center [975, 177] width 287 height 38
drag, startPoint x: 834, startPoint y: 171, endPoint x: 975, endPoint y: 194, distance: 142.9
click at [975, 194] on h1 "Молочний шоколад з фундуком та [PERSON_NAME]" at bounding box center [975, 177] width 287 height 38
drag, startPoint x: 975, startPoint y: 194, endPoint x: 846, endPoint y: 176, distance: 130.2
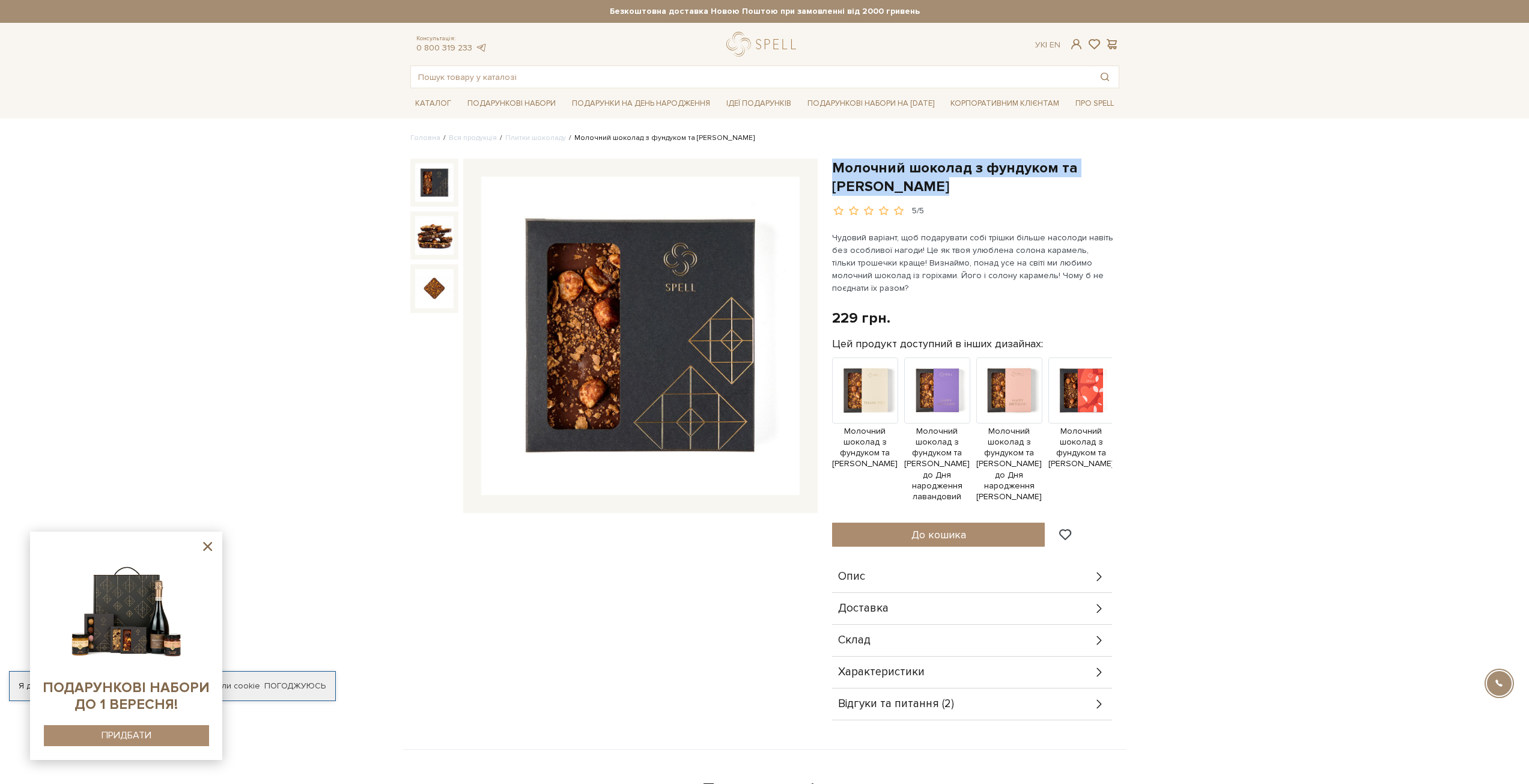
click at [846, 176] on h1 "Молочний шоколад з фундуком та [PERSON_NAME]" at bounding box center [975, 177] width 287 height 38
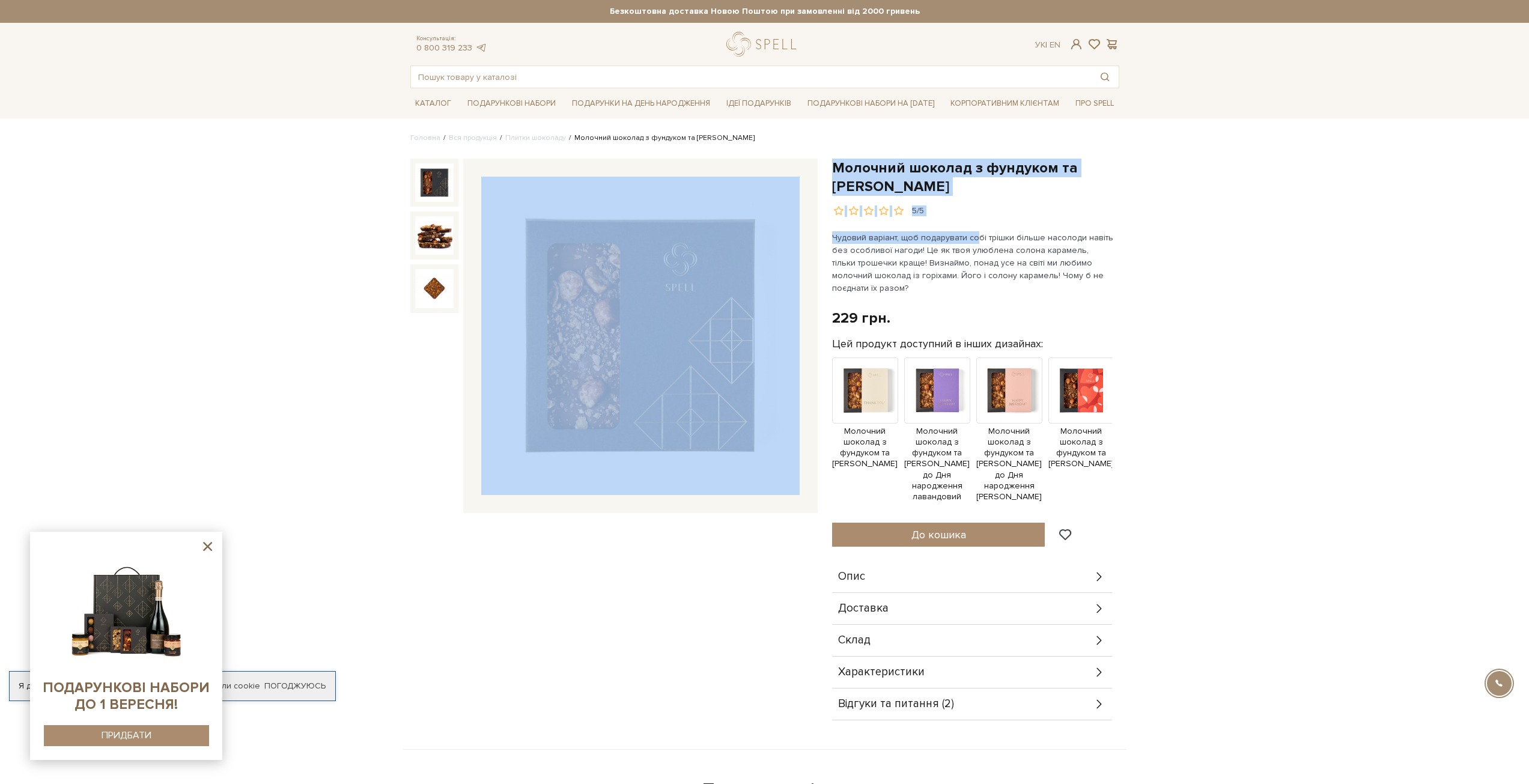
drag, startPoint x: 963, startPoint y: 223, endPoint x: 811, endPoint y: 153, distance: 167.3
click at [811, 153] on div "Головна Вся продукція Плитки шоколаду Молочний шоколад з фундуком та солоною ка…" at bounding box center [764, 654] width 723 height 1042
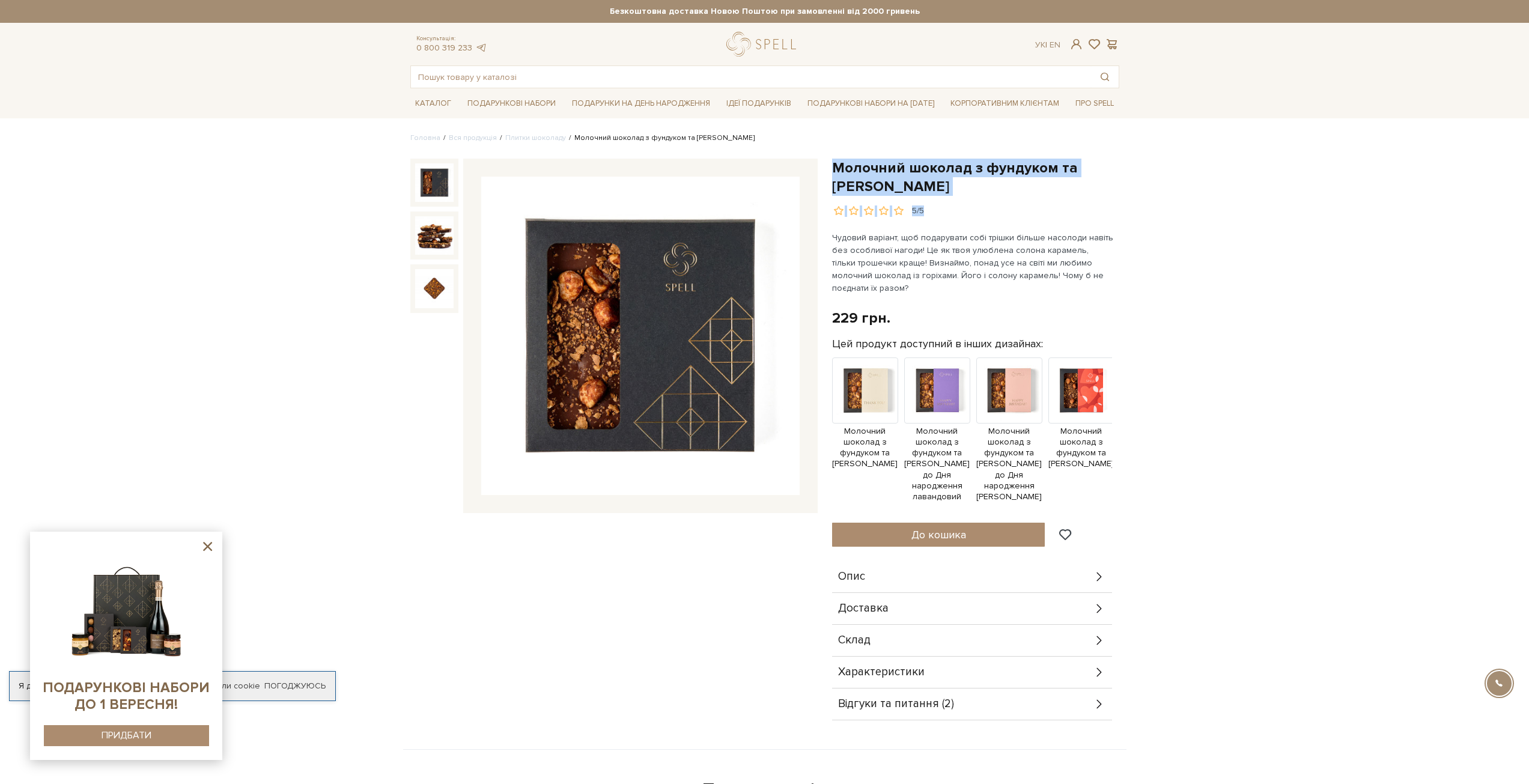
drag, startPoint x: 824, startPoint y: 154, endPoint x: 955, endPoint y: 207, distance: 141.3
click at [955, 207] on div "Головна Вся продукція Плитки шоколаду Молочний шоколад з фундуком та солоною ка…" at bounding box center [764, 654] width 723 height 1042
click at [956, 207] on div "5/5" at bounding box center [975, 211] width 287 height 12
drag, startPoint x: 932, startPoint y: 208, endPoint x: 827, endPoint y: 166, distance: 113.1
click at [827, 166] on div "Молочний шоколад з фундуком та солоною карамеллю 5/5 Чудовий варіант, щоб подар…" at bounding box center [975, 439] width 302 height 562
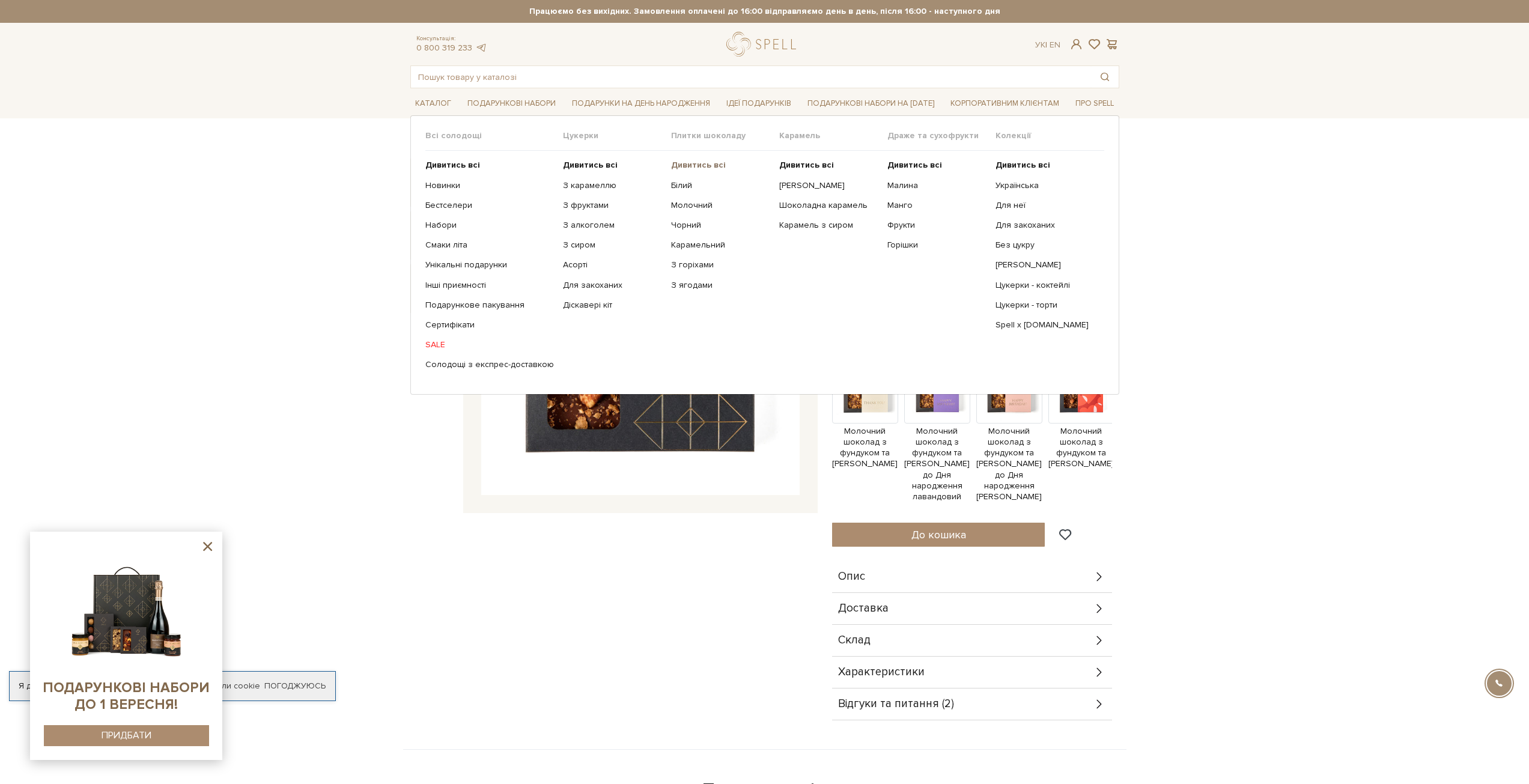
click at [688, 165] on b "Дивитись всі" at bounding box center [698, 165] width 54 height 10
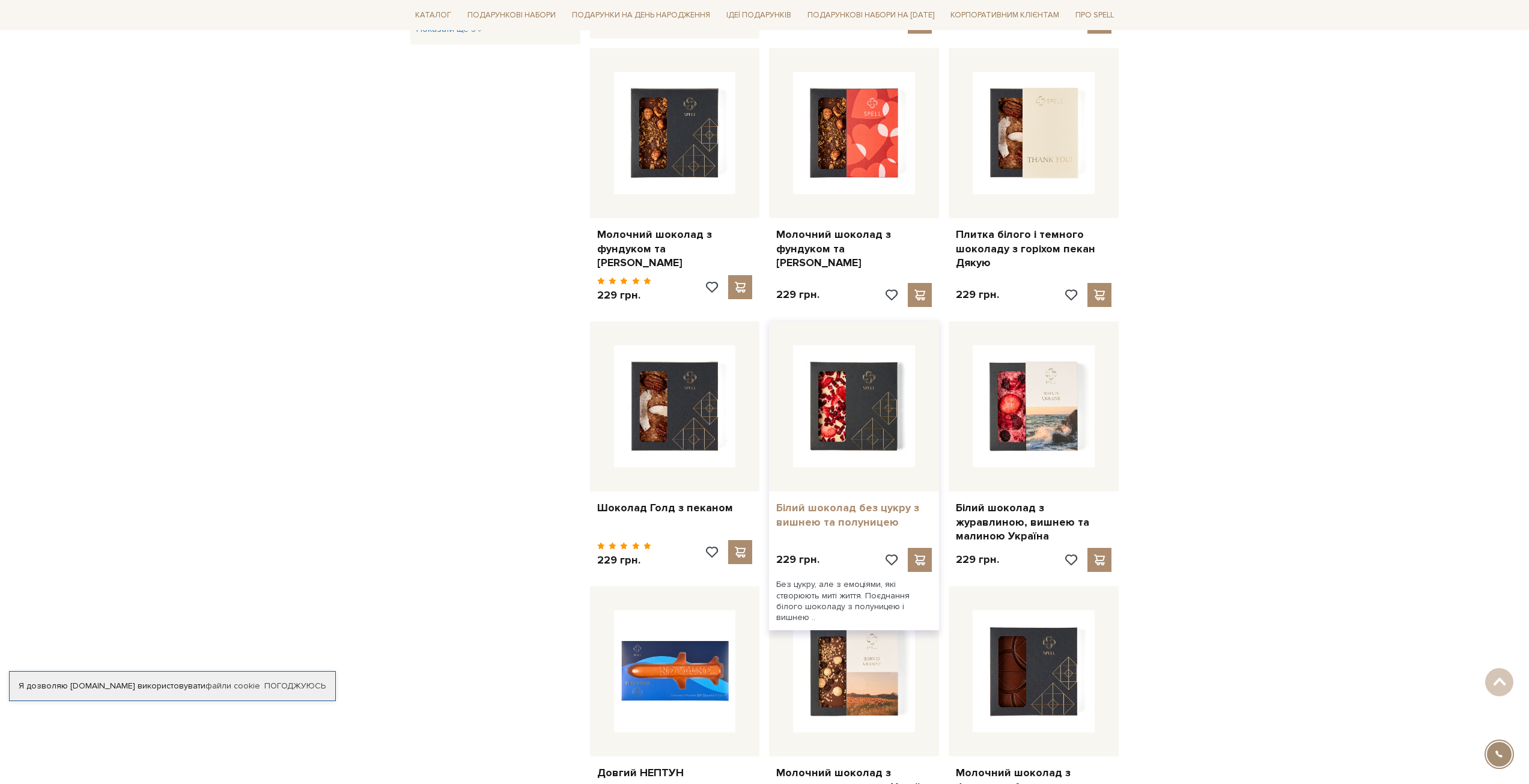
scroll to position [781, 0]
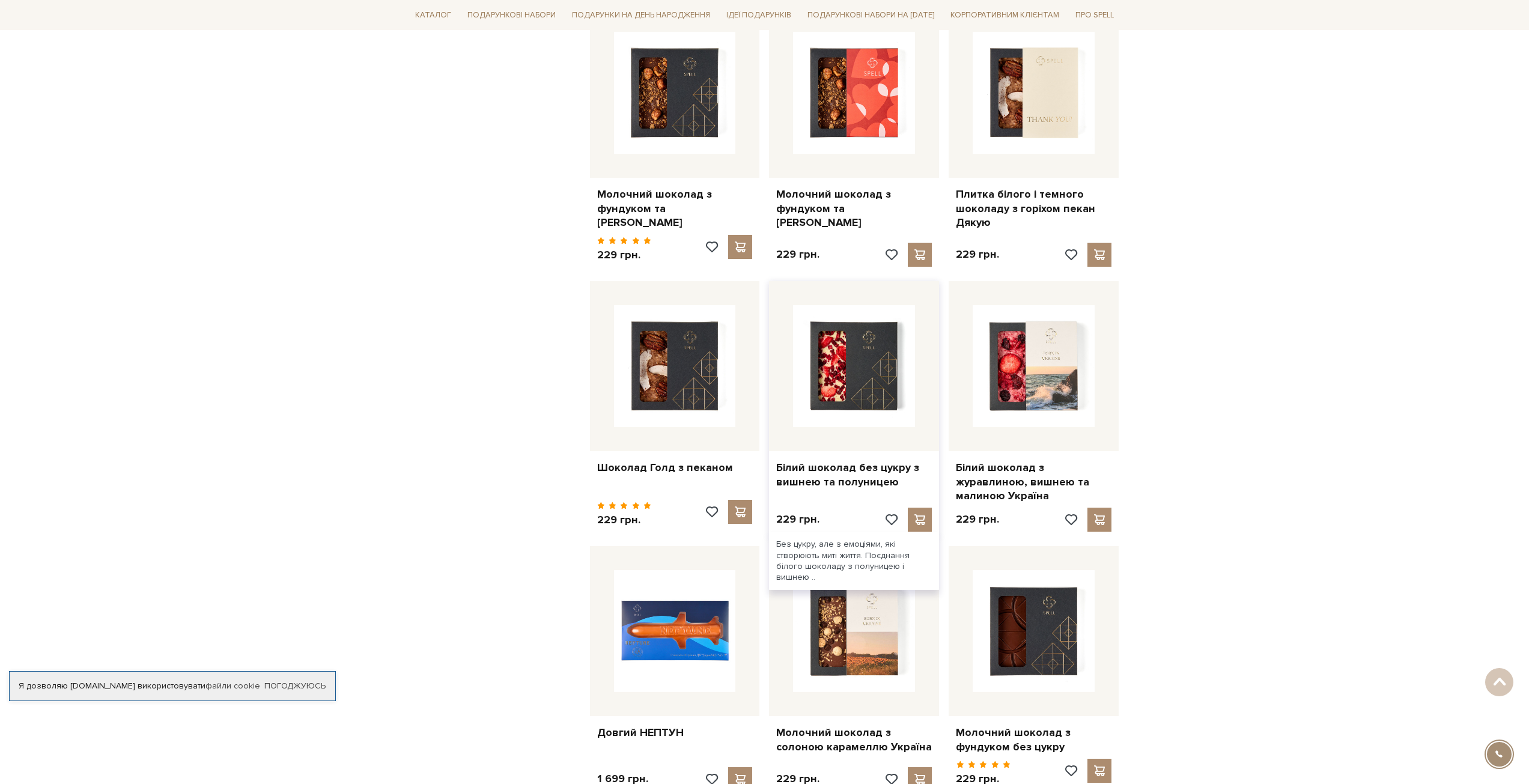
click at [883, 418] on div at bounding box center [853, 366] width 170 height 170
click at [864, 461] on link "Білий шоколад без цукру з вишнею та полуницею" at bounding box center [853, 475] width 155 height 28
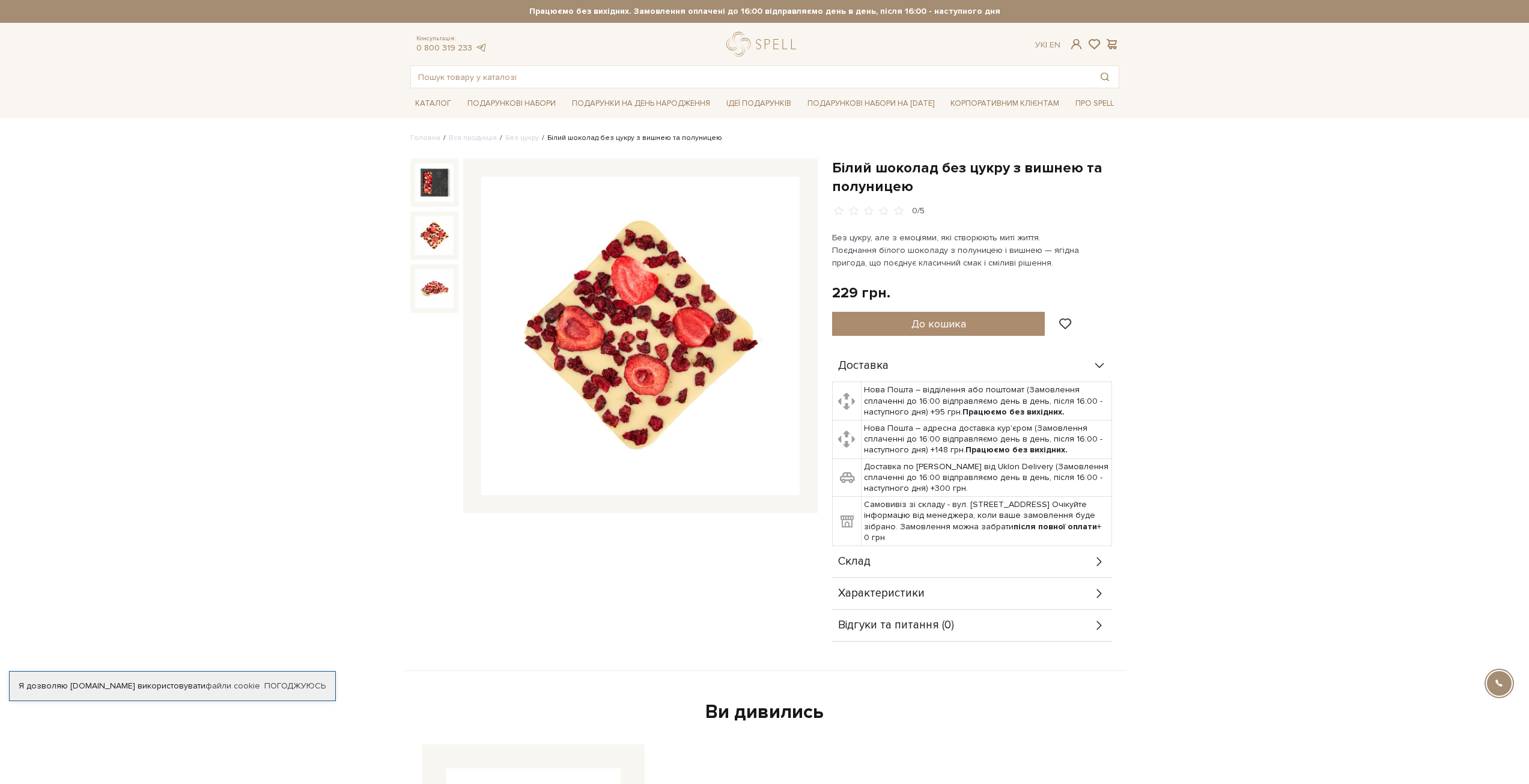
click at [428, 230] on img at bounding box center [434, 236] width 38 height 38
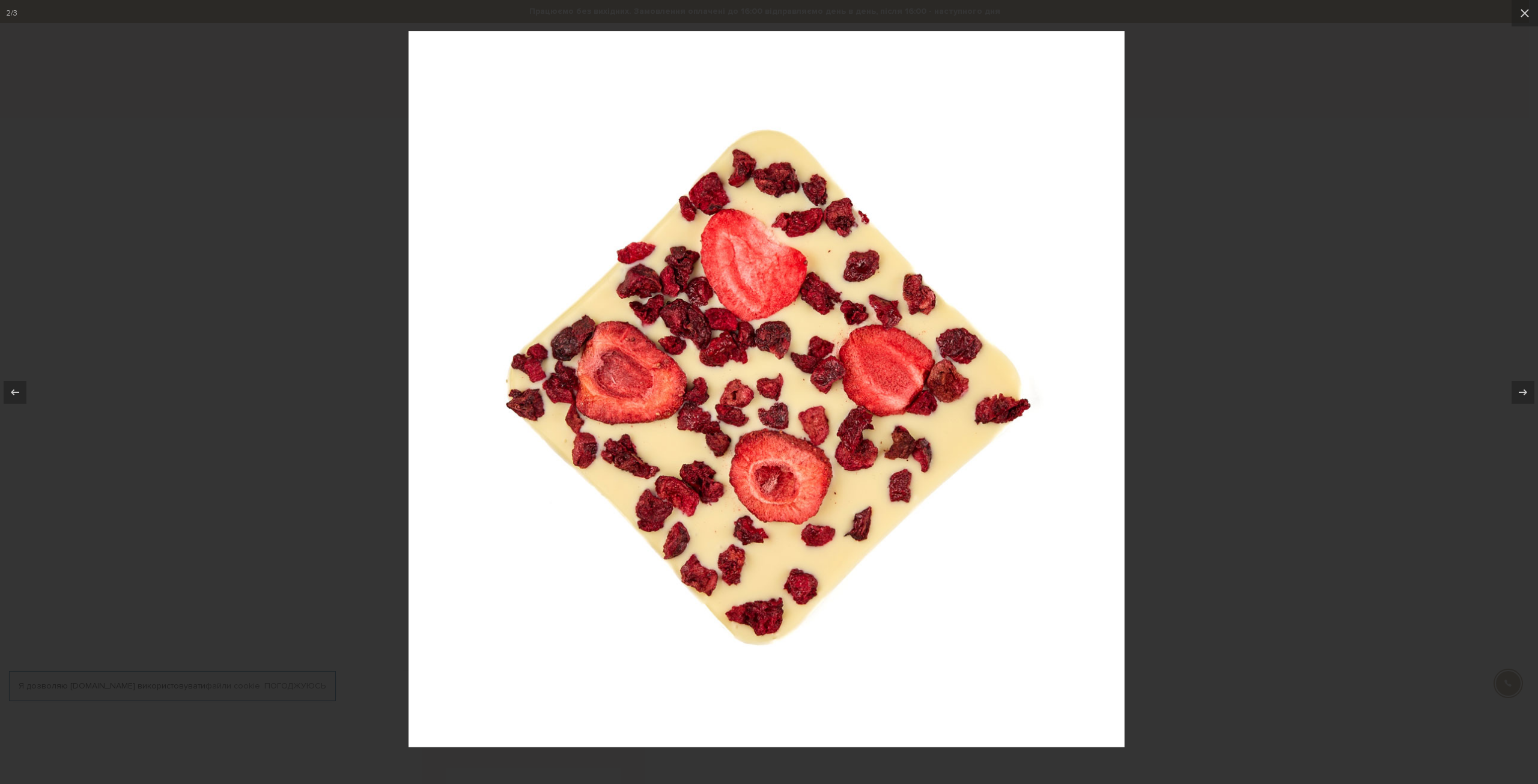
click at [303, 319] on div at bounding box center [769, 392] width 1538 height 784
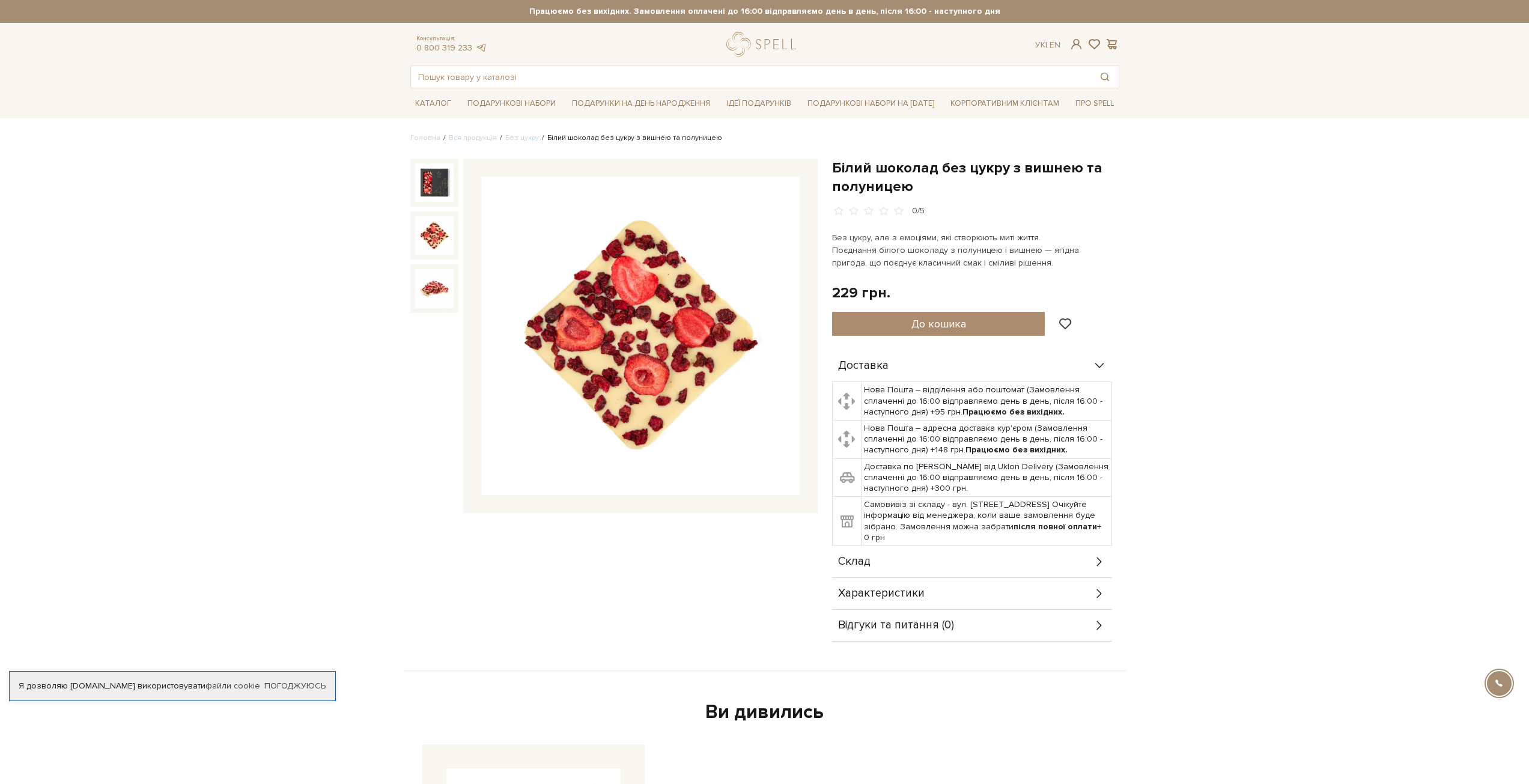
click at [425, 307] on img at bounding box center [434, 289] width 38 height 38
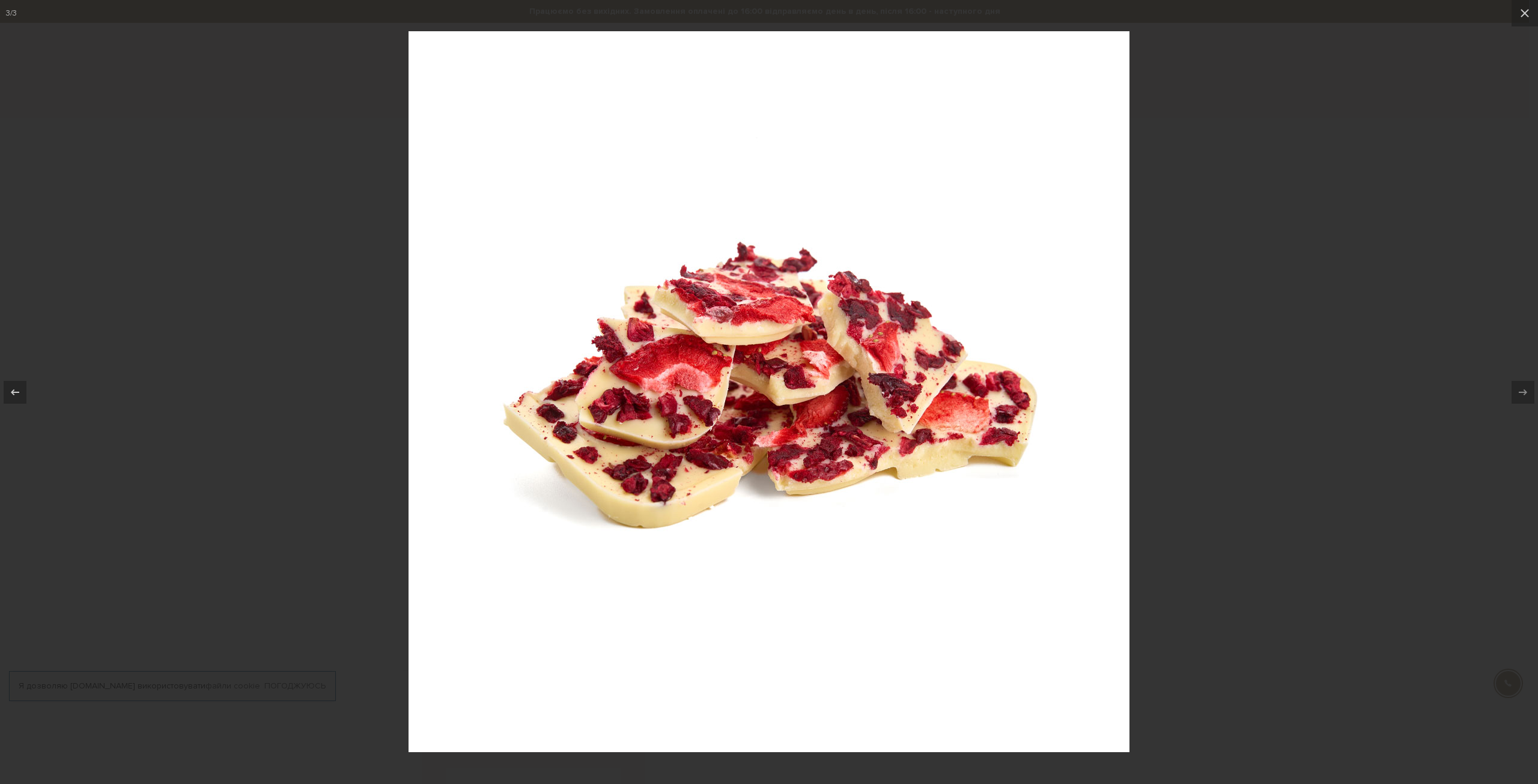
click at [270, 414] on div at bounding box center [769, 392] width 1538 height 784
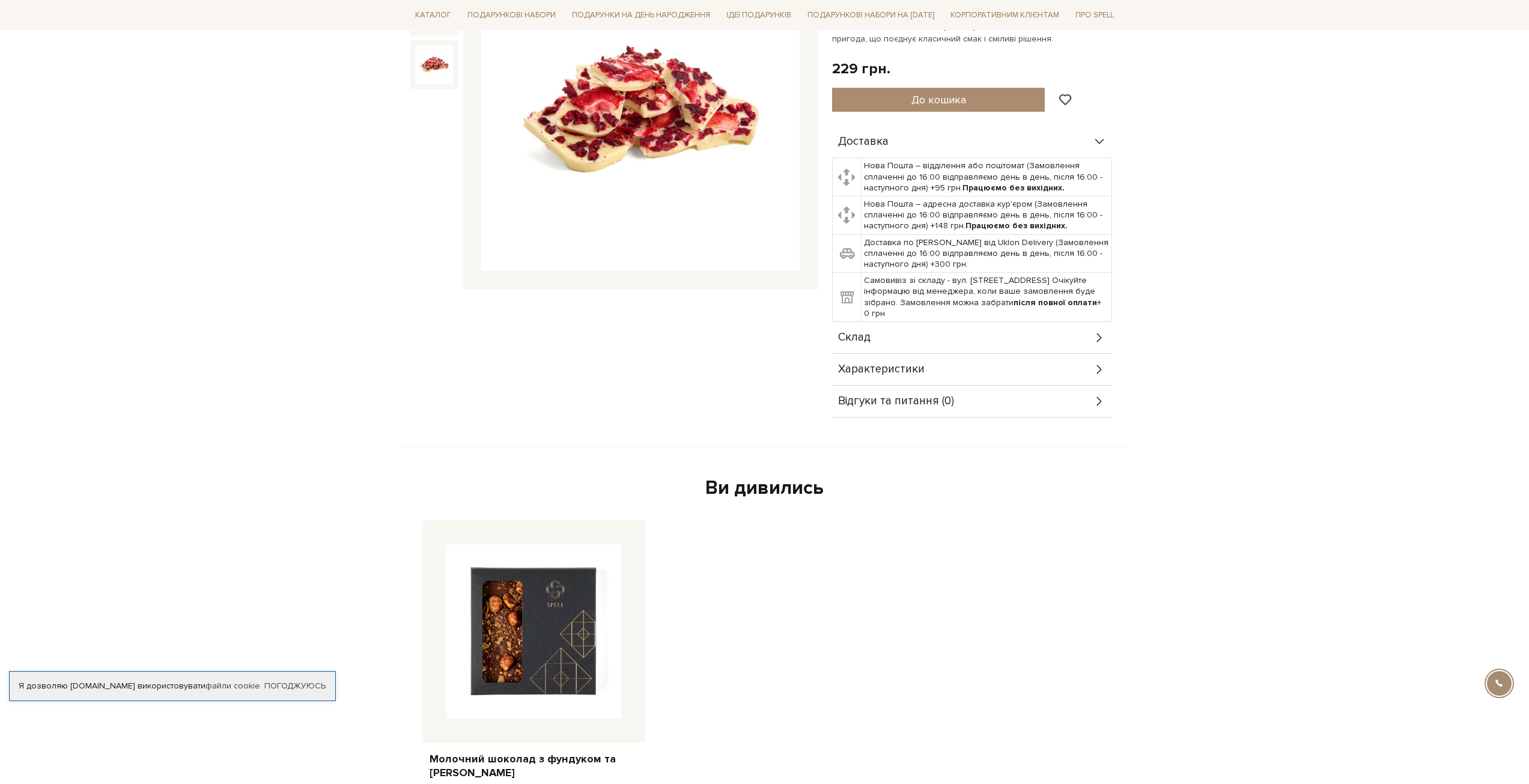
scroll to position [240, 0]
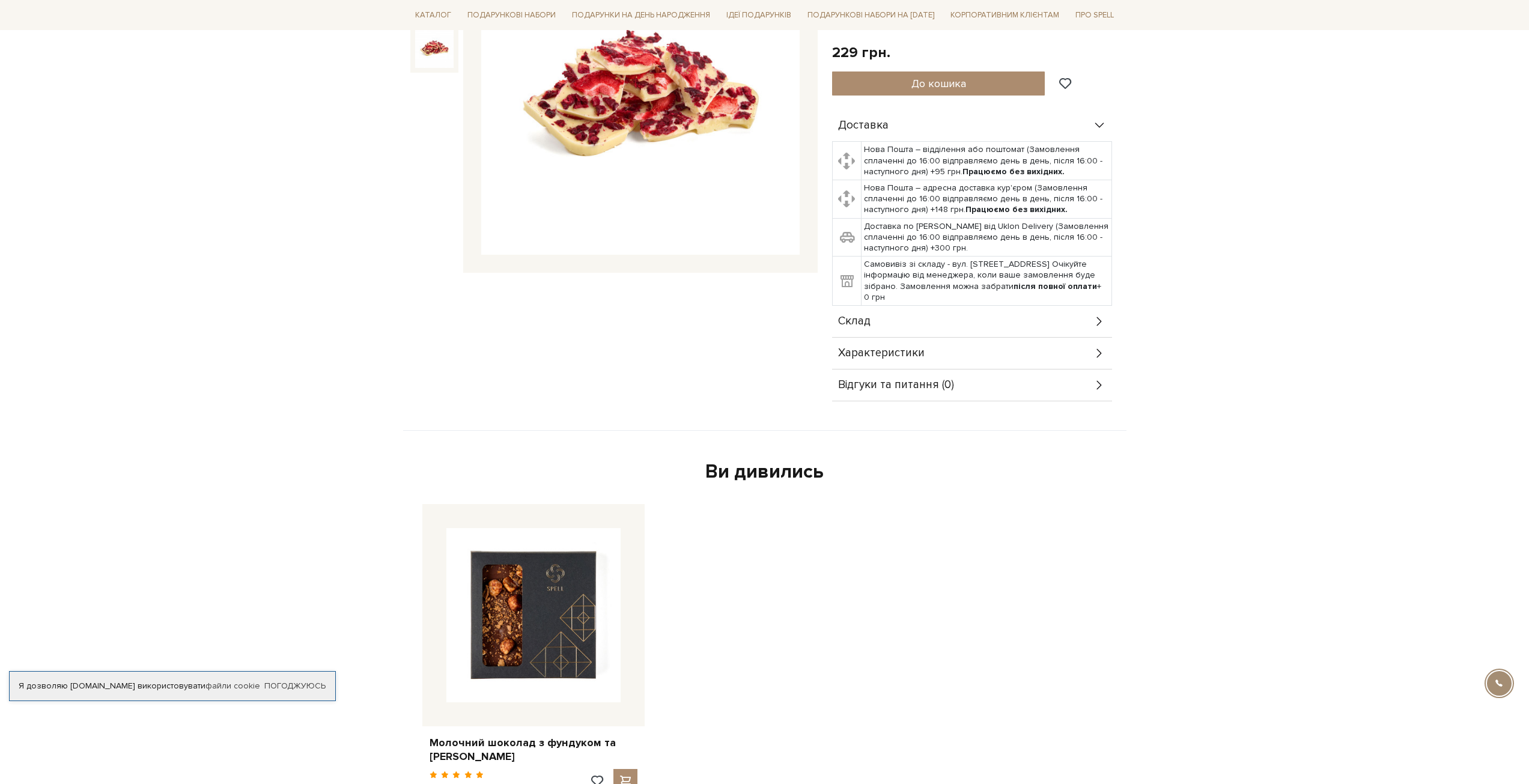
click at [965, 322] on div "Склад" at bounding box center [972, 321] width 280 height 31
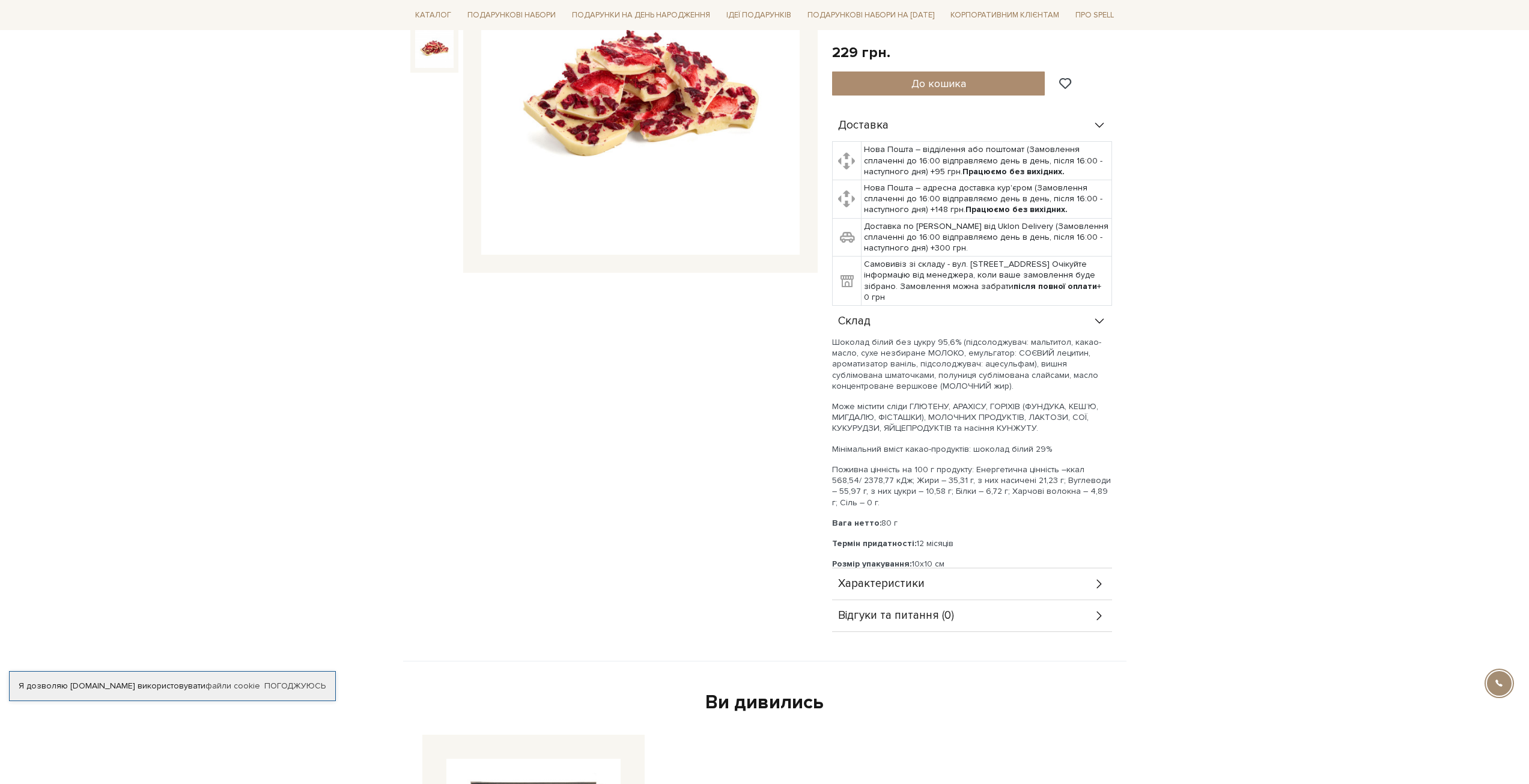
click at [1098, 334] on div "Склад" at bounding box center [972, 321] width 280 height 31
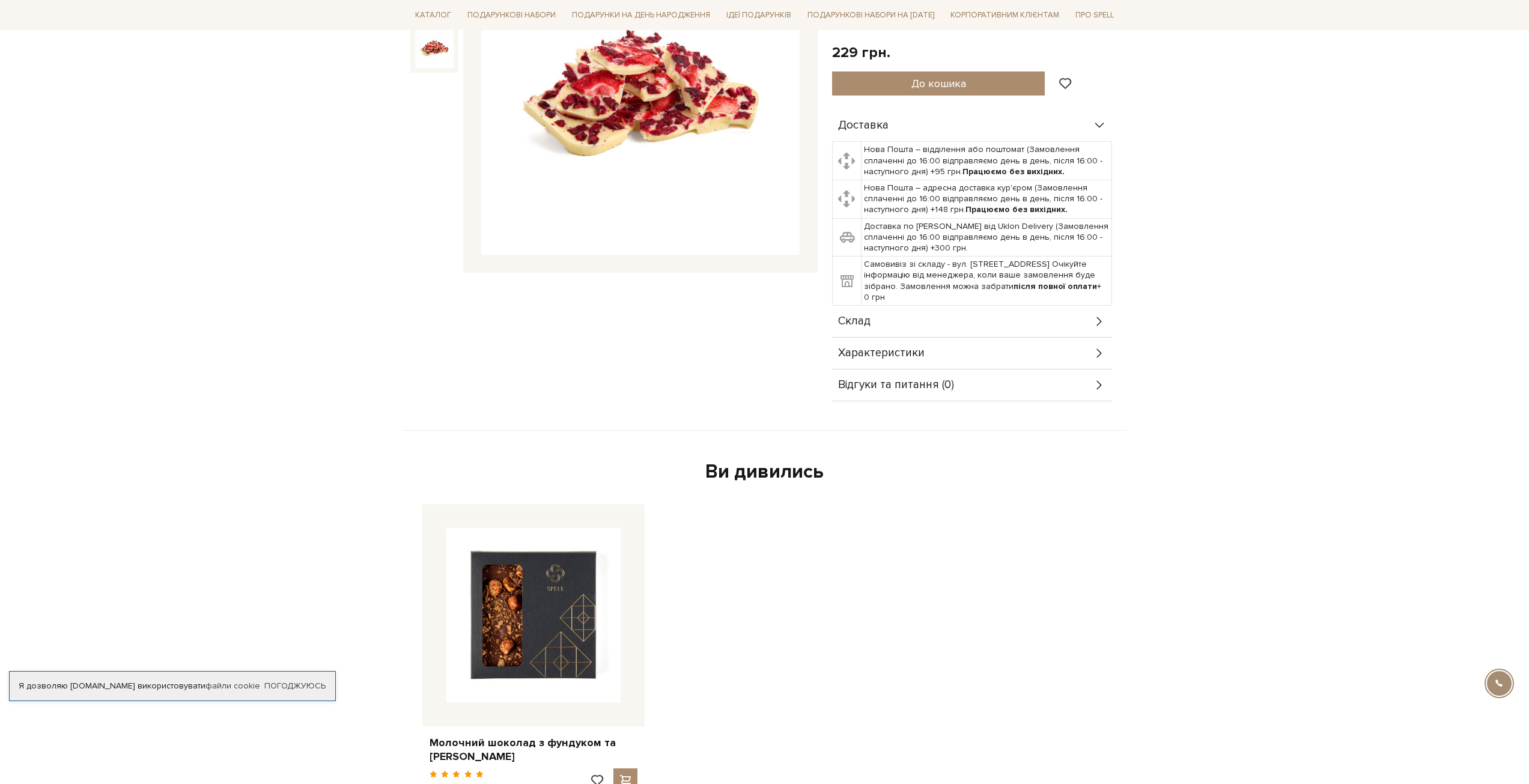
click at [1098, 333] on div "Склад" at bounding box center [972, 321] width 280 height 31
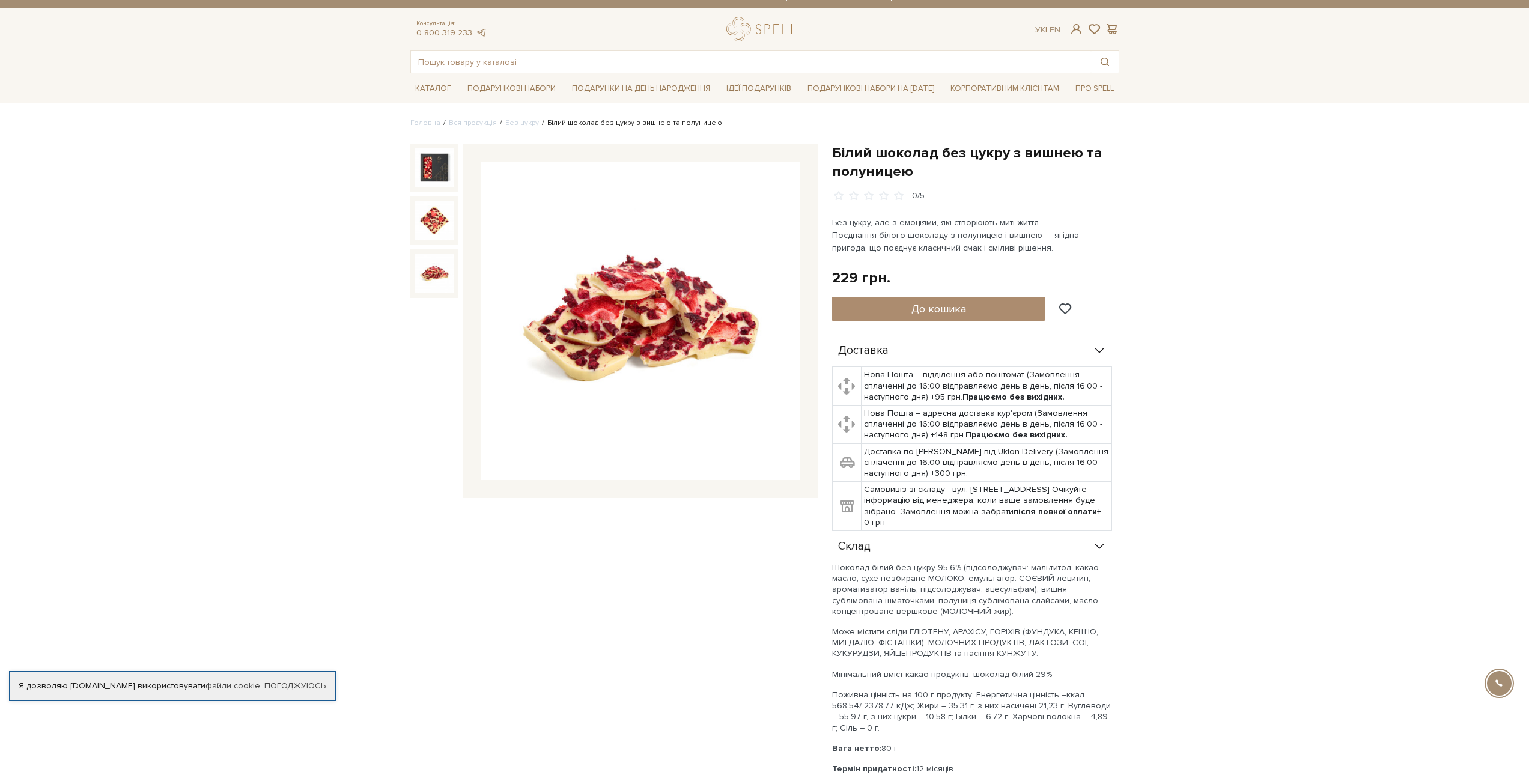
scroll to position [0, 0]
